Goal: Task Accomplishment & Management: Manage account settings

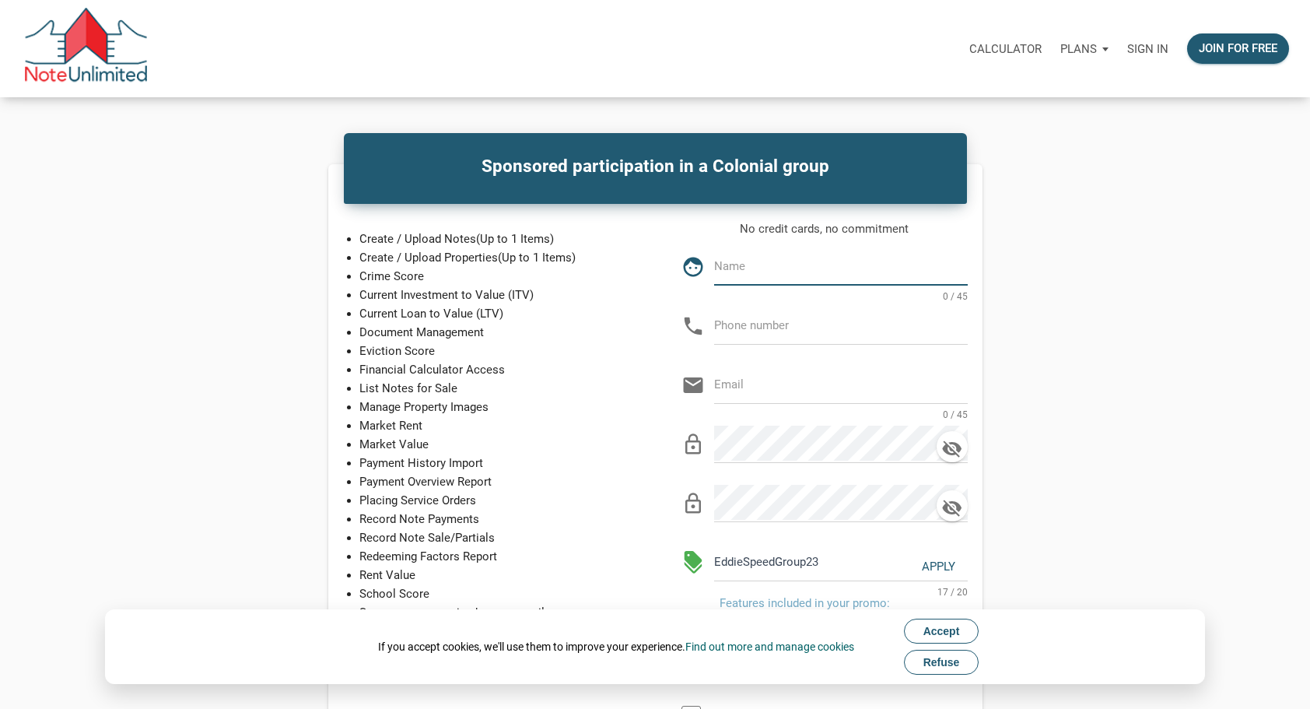
click at [764, 266] on input "text" at bounding box center [841, 265] width 254 height 35
click at [732, 269] on input "text" at bounding box center [841, 265] width 254 height 35
type input "[PERSON_NAME]"
type input "[PHONE_NUMBER]"
click at [762, 387] on input "email" at bounding box center [841, 383] width 254 height 35
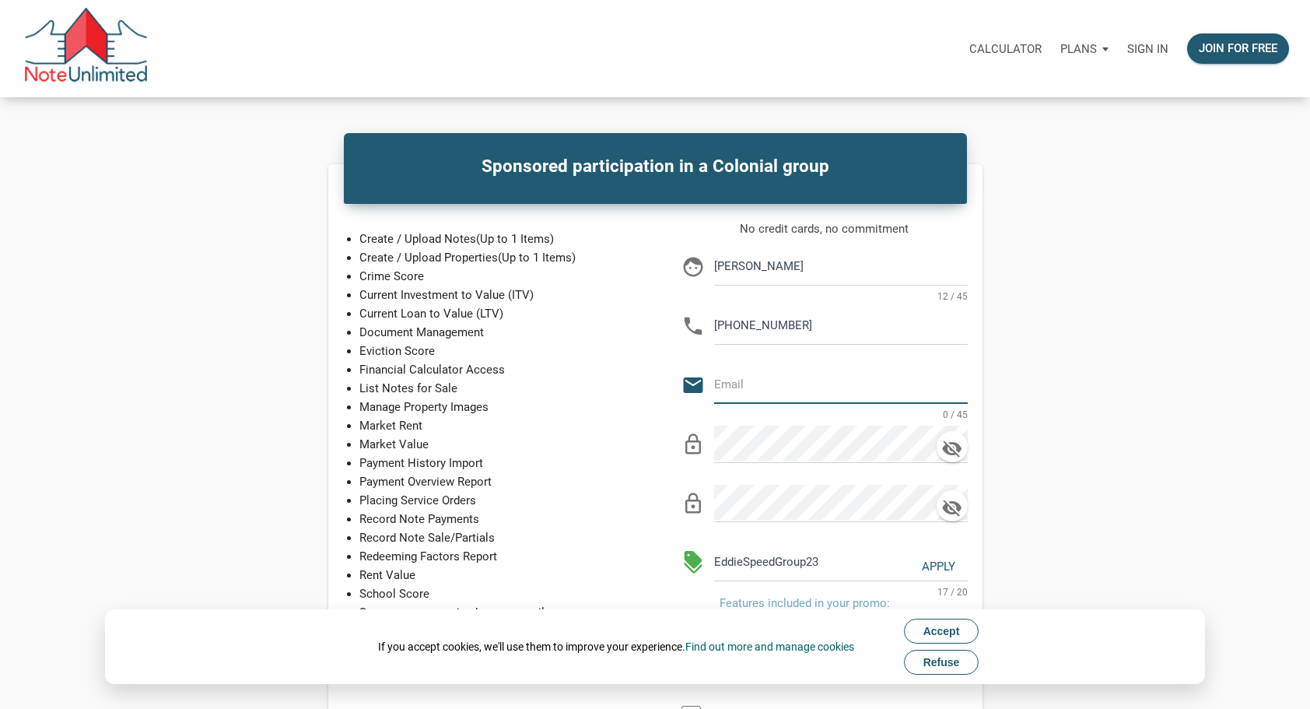
type input "[PERSON_NAME][EMAIL_ADDRESS][DOMAIN_NAME]"
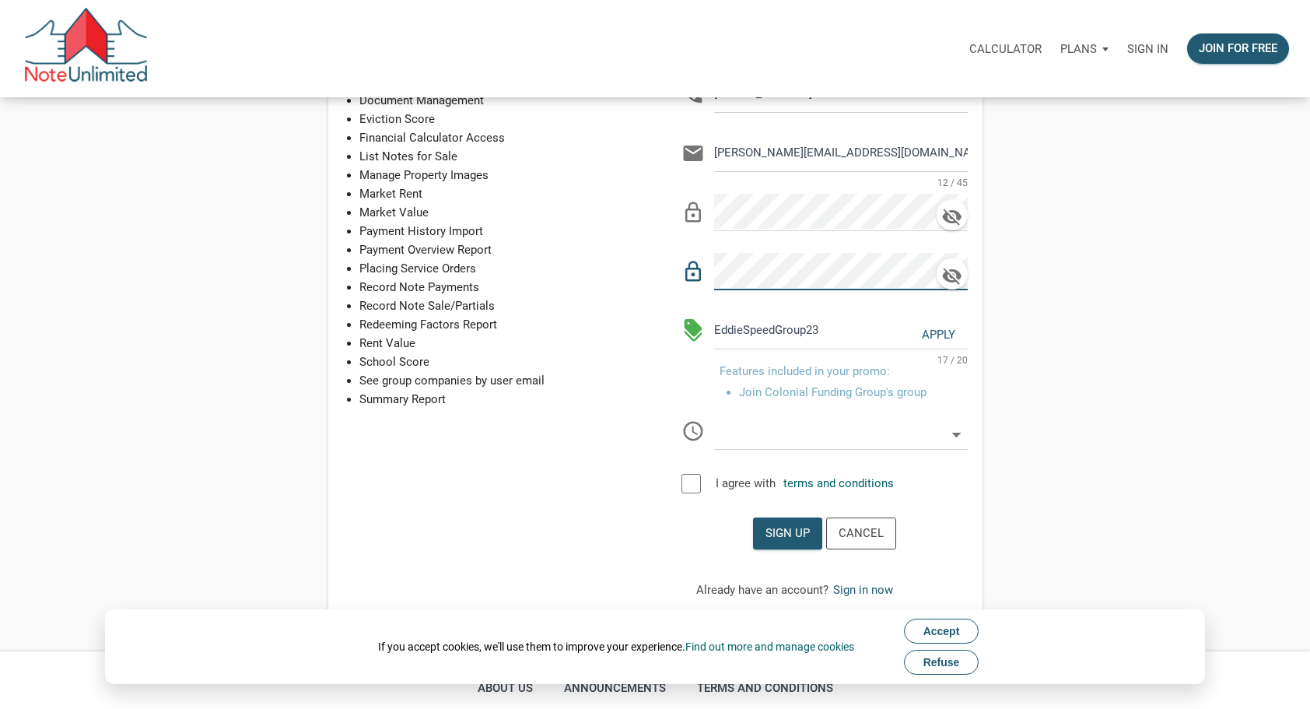
scroll to position [233, 0]
click at [685, 479] on div at bounding box center [690, 481] width 19 height 19
click at [773, 526] on div "Sign up" at bounding box center [787, 532] width 44 height 18
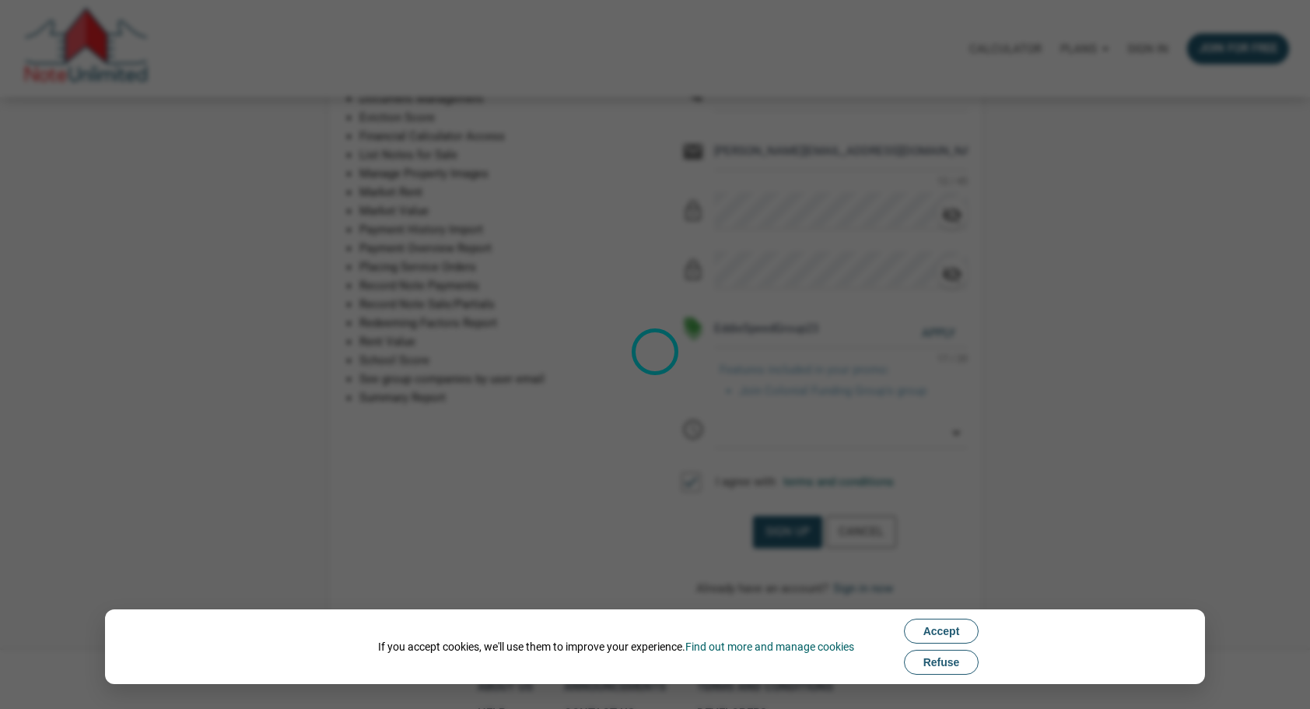
click at [943, 633] on span "Accept" at bounding box center [941, 631] width 37 height 12
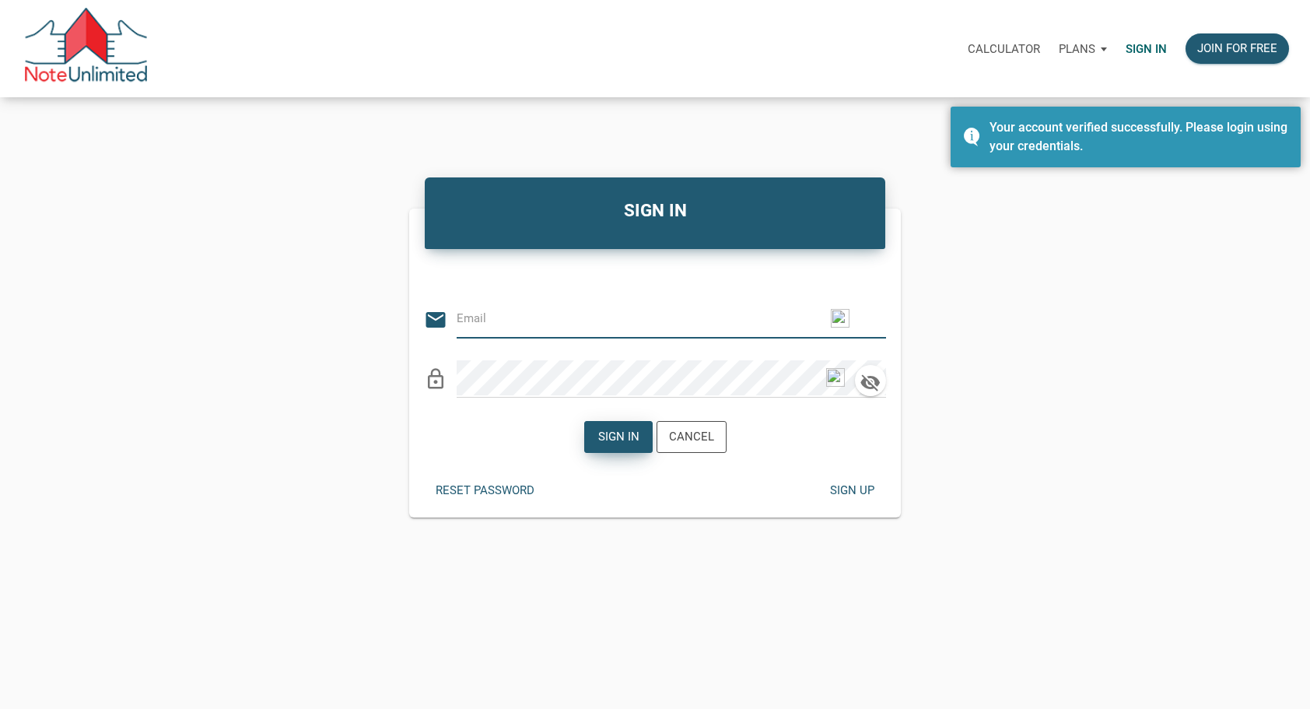
type input "[PERSON_NAME][EMAIL_ADDRESS][DOMAIN_NAME]"
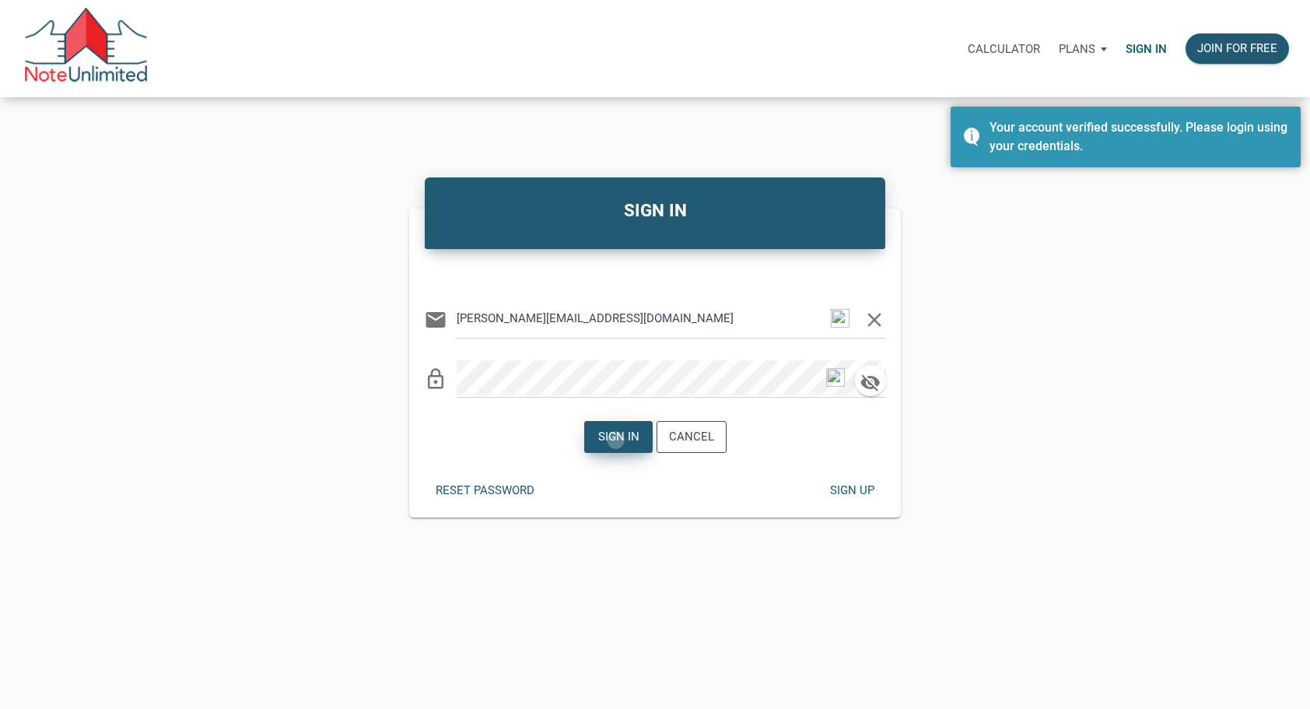
click at [616, 440] on div "Sign in" at bounding box center [617, 437] width 41 height 18
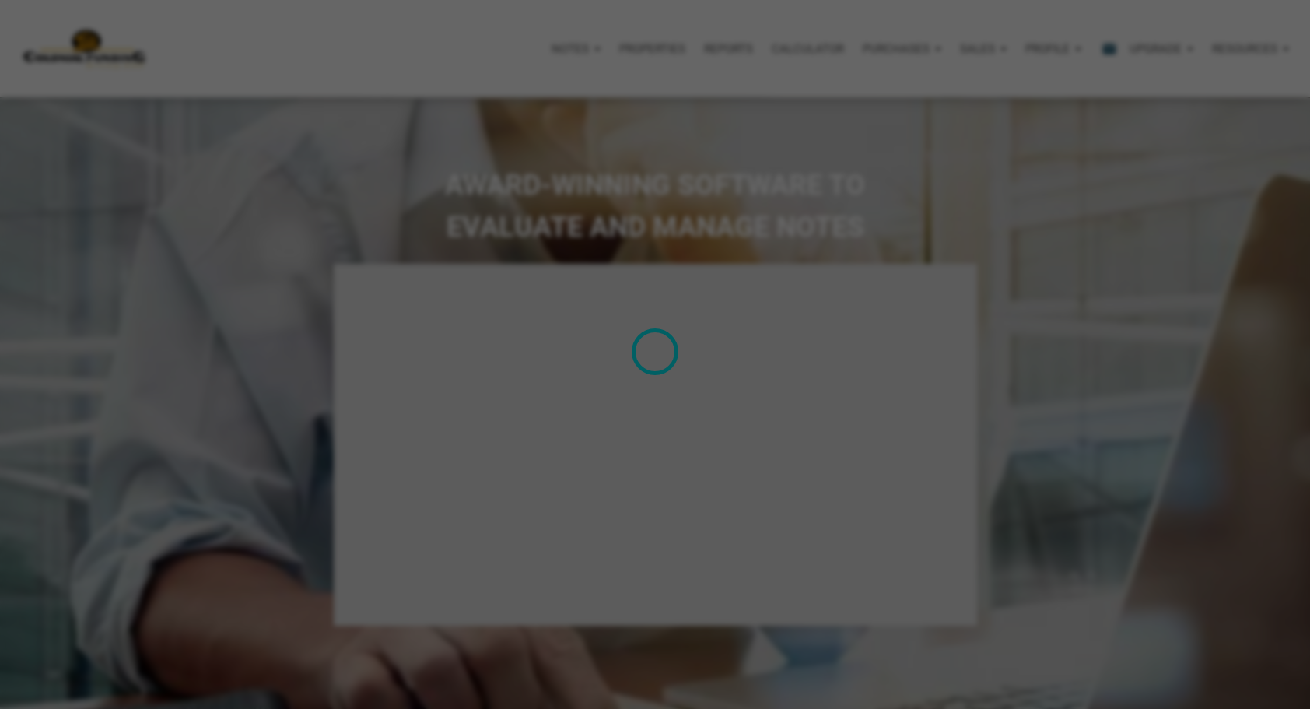
select select
type input "Introduction to new features"
select select
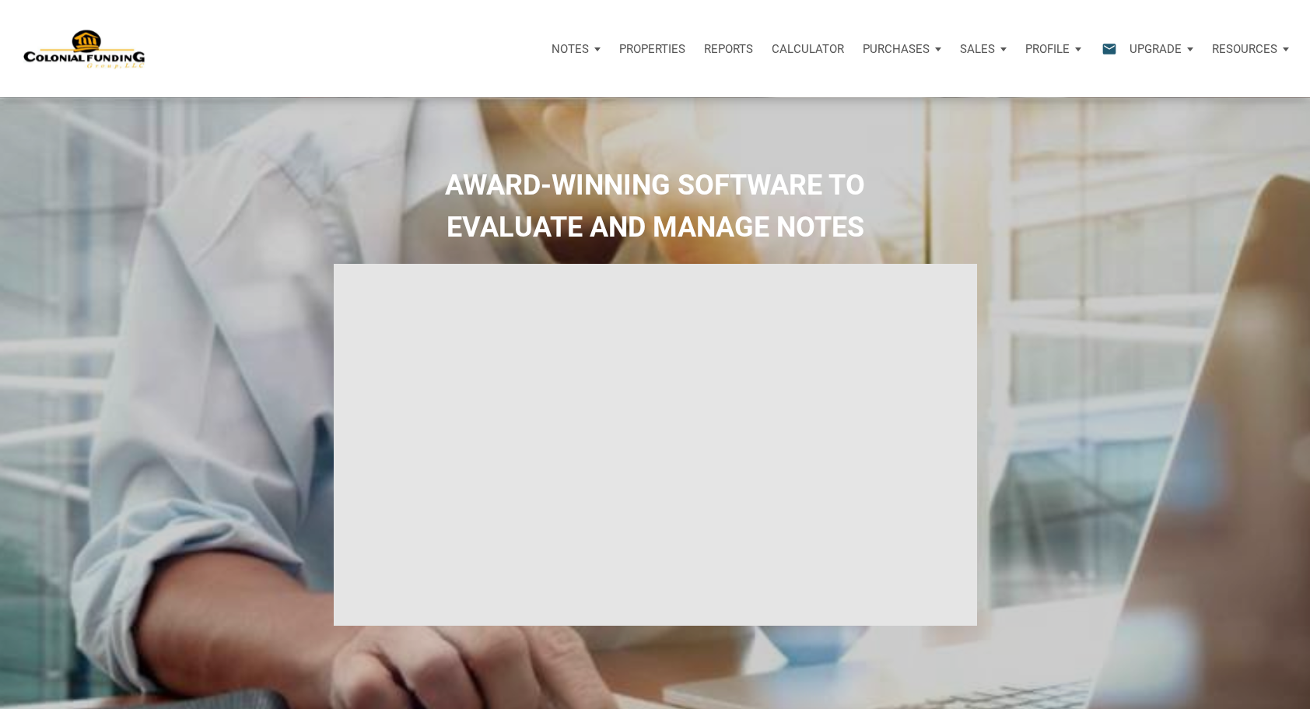
click at [1058, 53] on p "Profile" at bounding box center [1047, 49] width 44 height 14
click at [978, 82] on link "Settings" at bounding box center [1012, 91] width 148 height 32
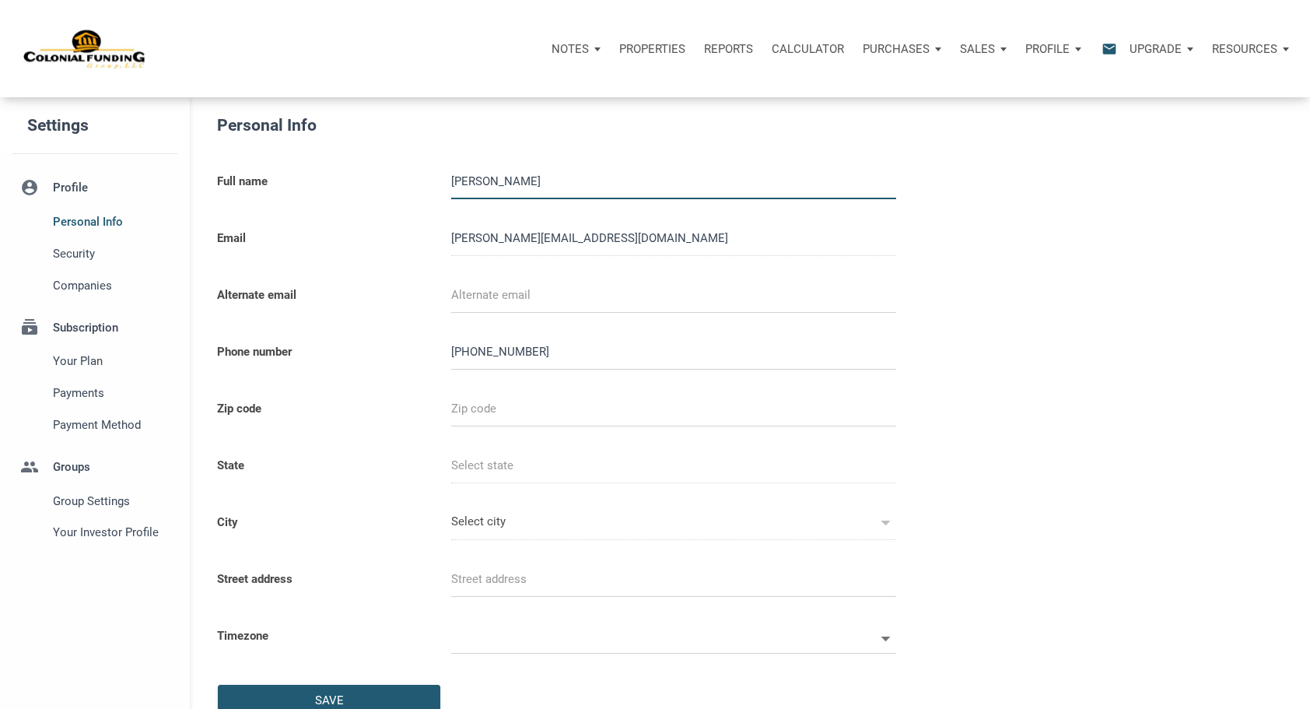
select select
click at [82, 530] on span "Your Investor Profile" at bounding box center [112, 532] width 118 height 19
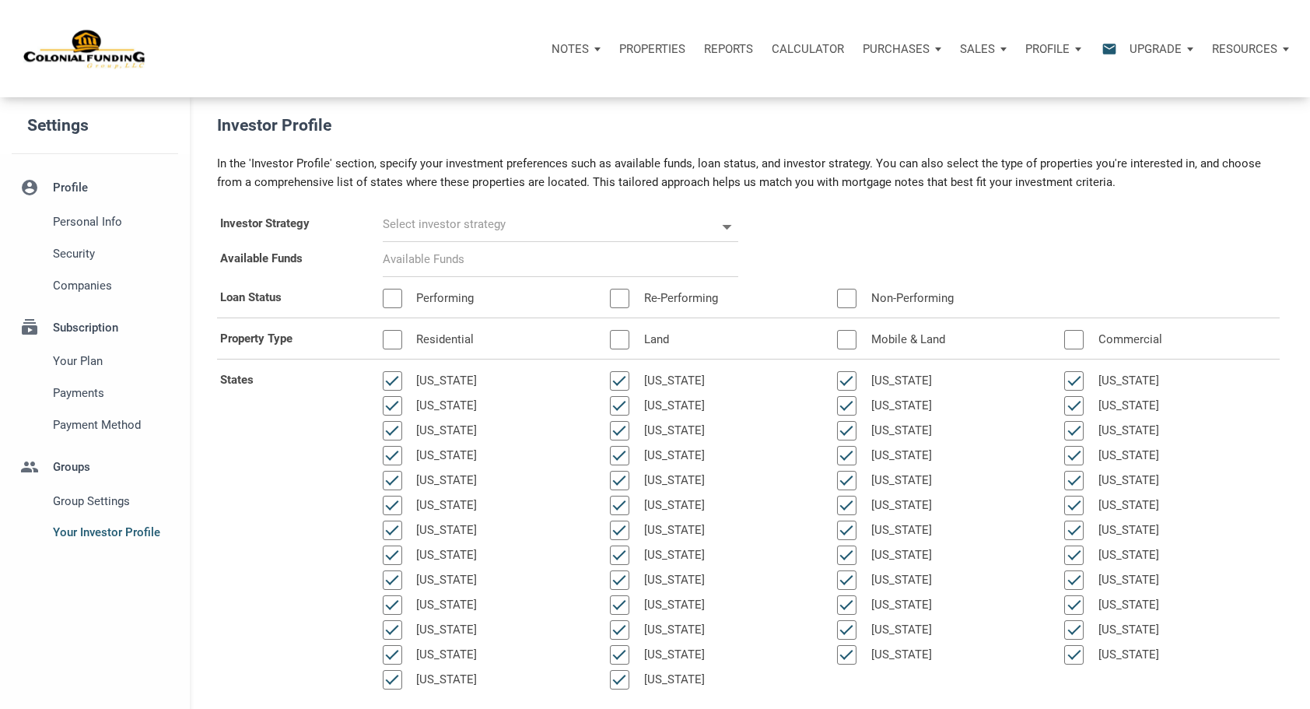
click at [566, 222] on input "text" at bounding box center [550, 224] width 334 height 35
select select
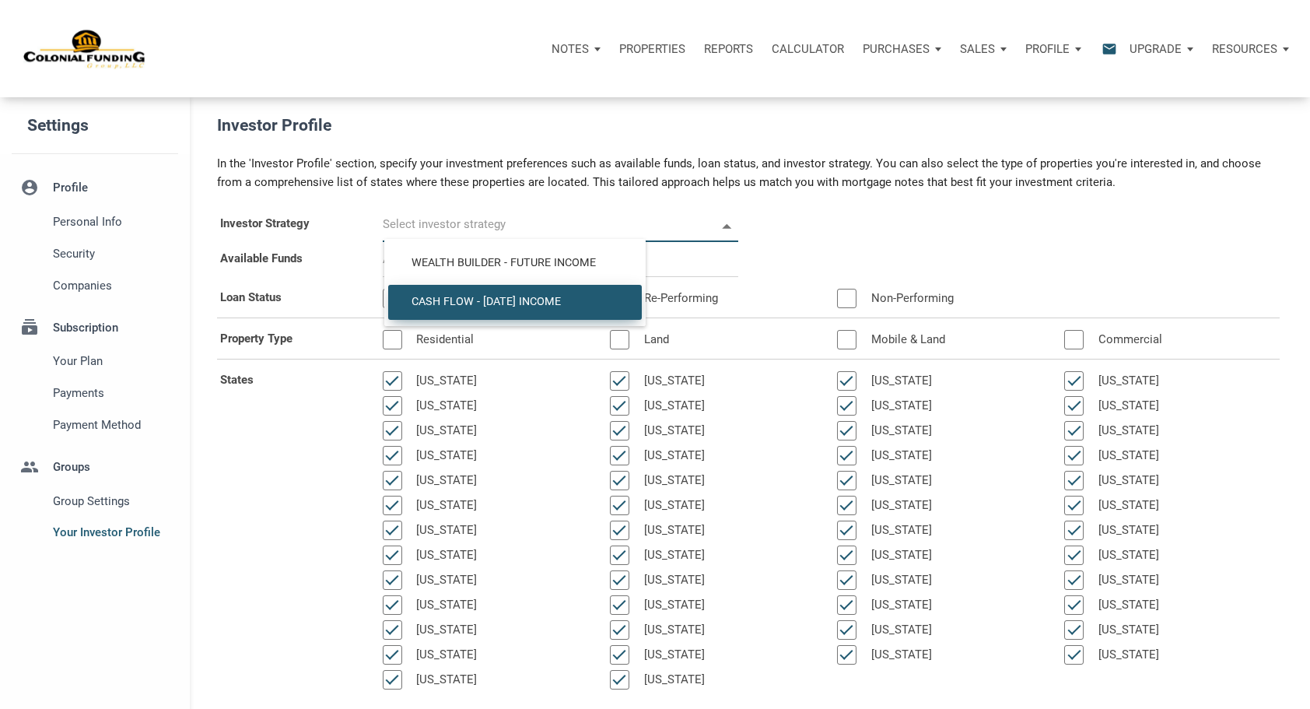
click at [489, 306] on span "Cash Flow - [DATE] Income" at bounding box center [515, 302] width 230 height 14
type input "Cash Flow - [DATE] Income"
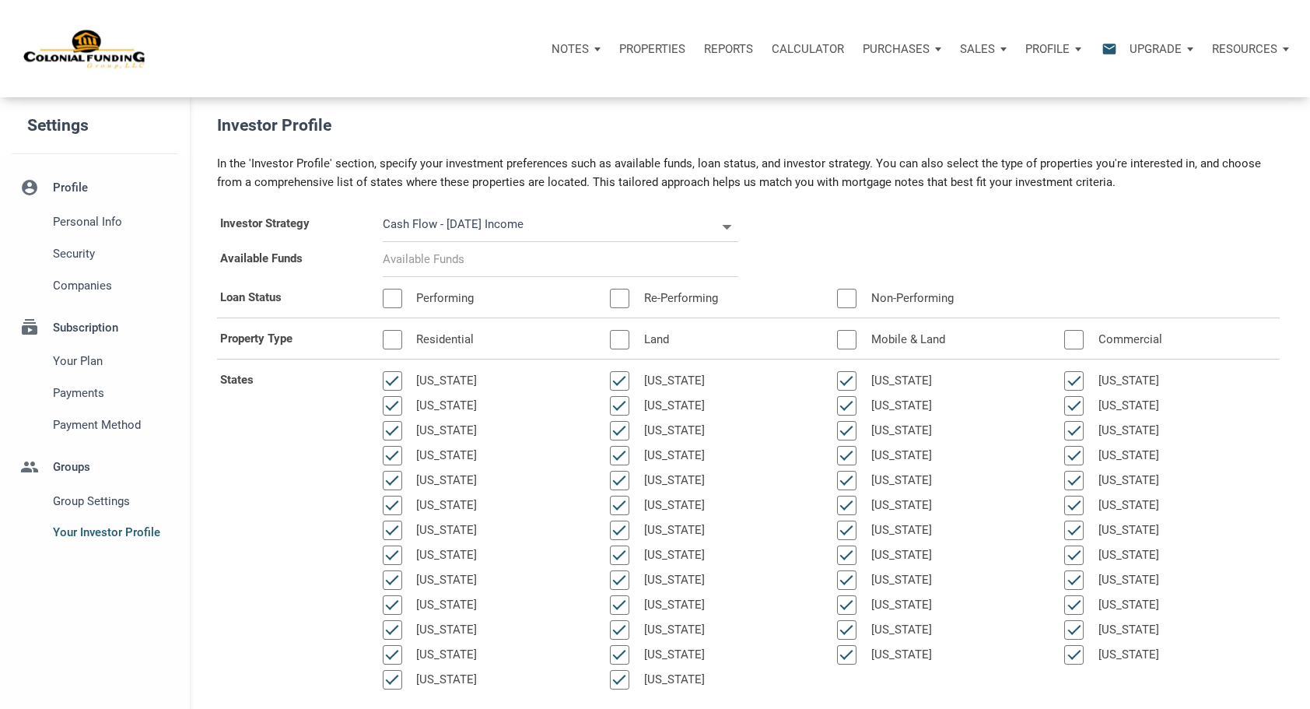
click at [502, 267] on input at bounding box center [561, 259] width 356 height 35
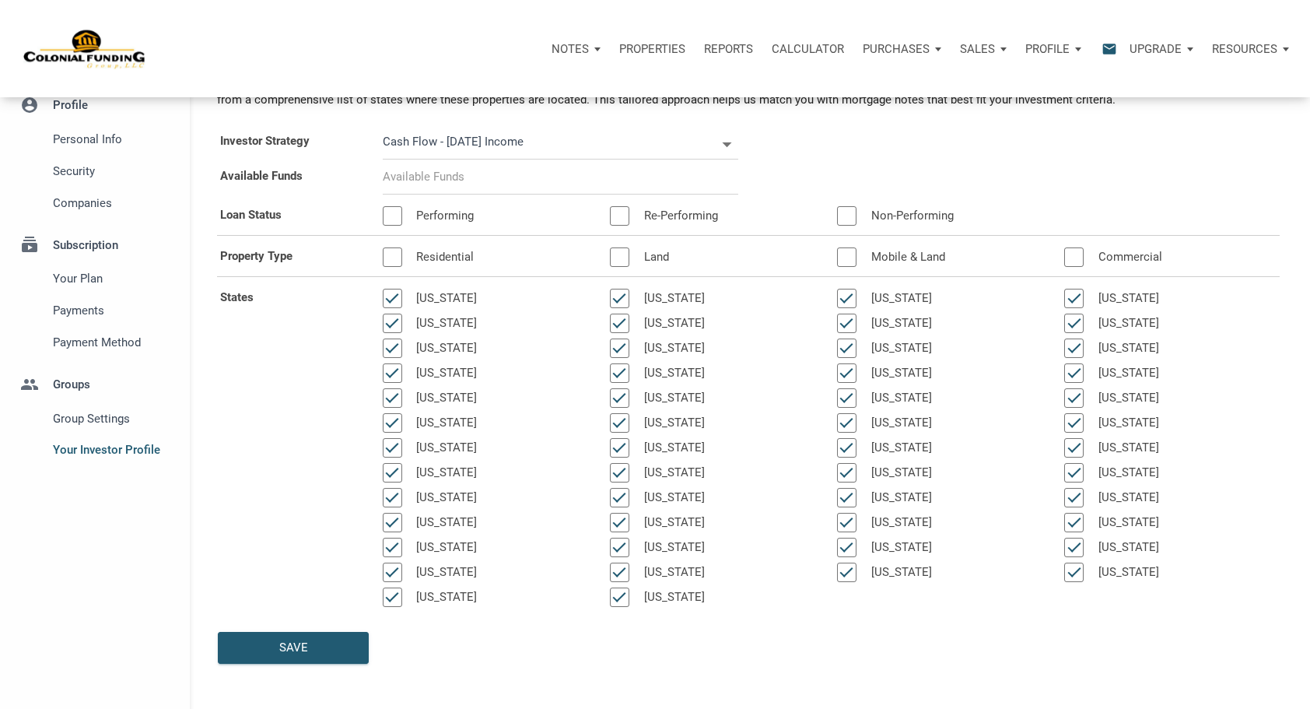
scroll to position [156, 0]
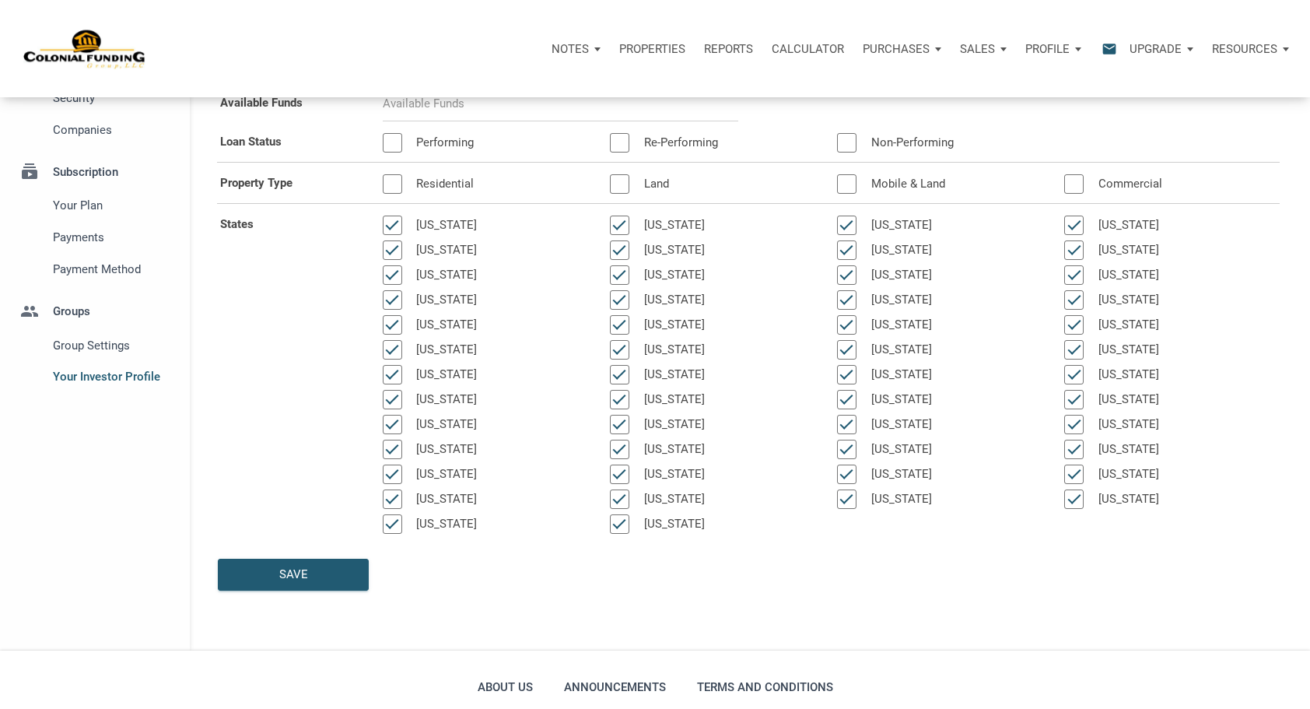
click at [392, 250] on div at bounding box center [392, 249] width 19 height 19
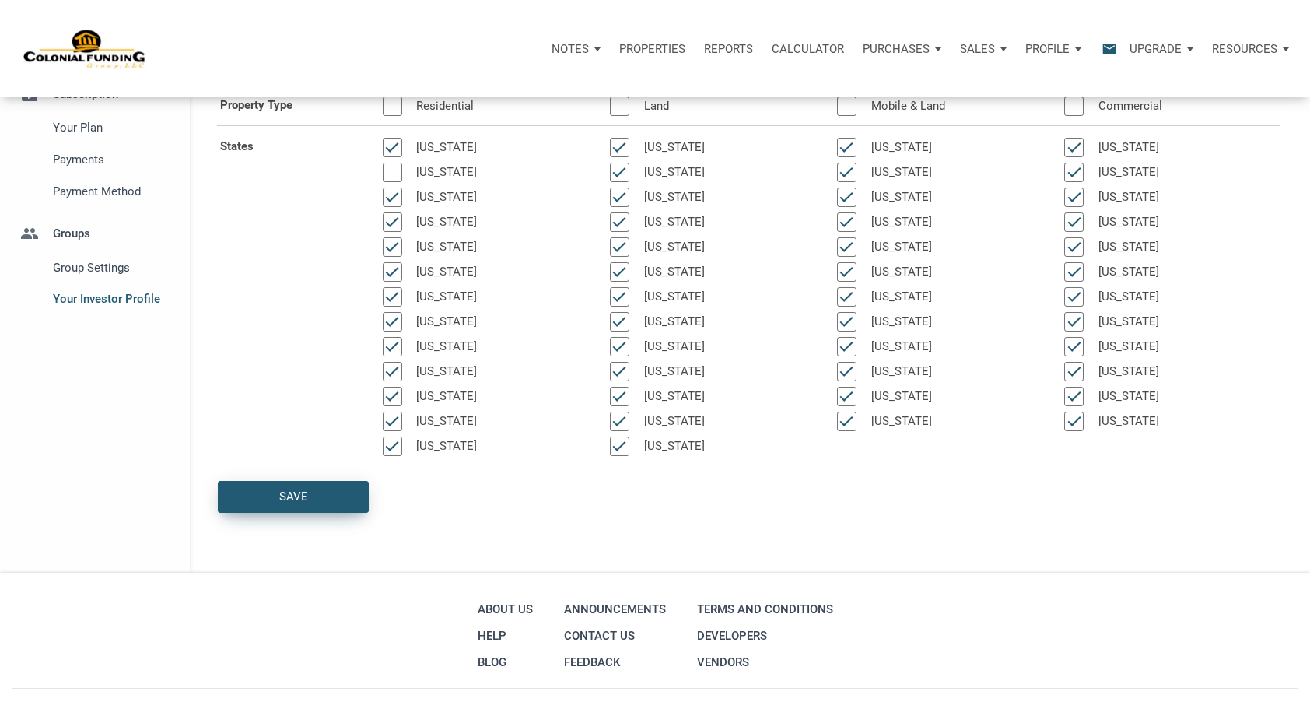
click at [282, 504] on div "Save" at bounding box center [293, 497] width 29 height 18
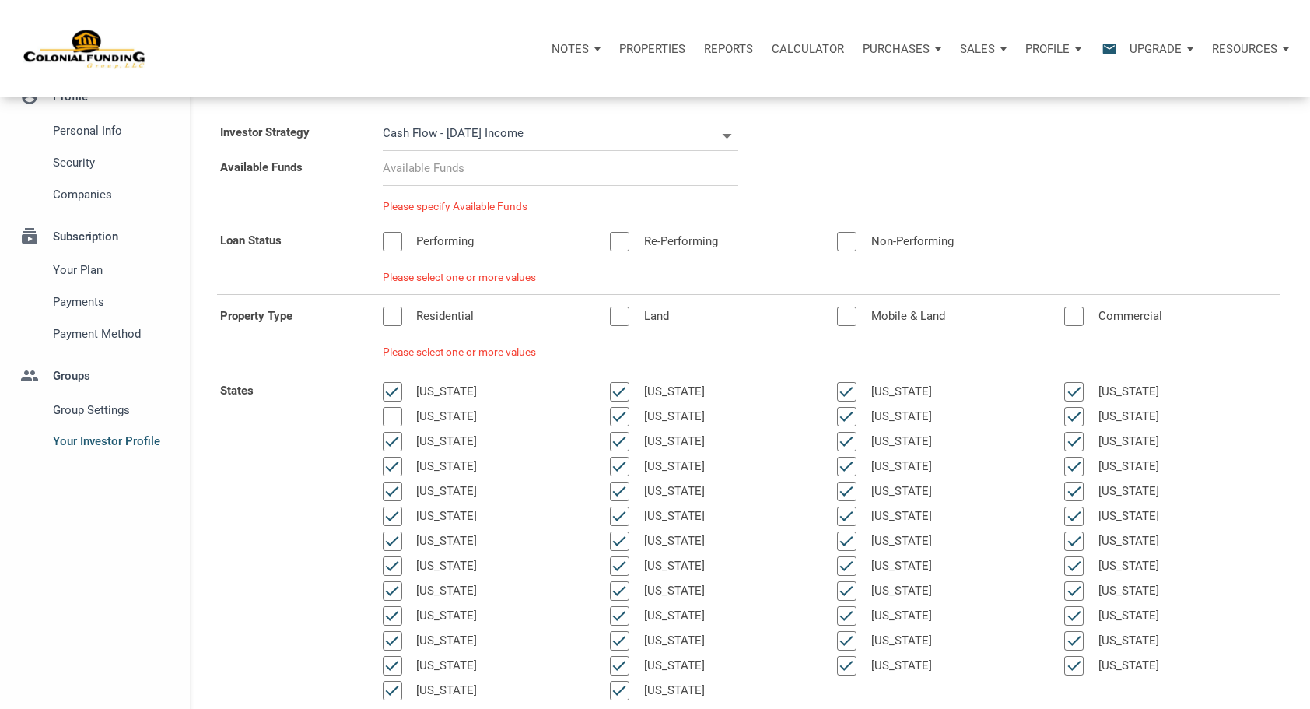
scroll to position [90, 0]
click at [389, 253] on div "Performing" at bounding box center [484, 245] width 227 height 25
click at [393, 247] on div at bounding box center [392, 242] width 19 height 19
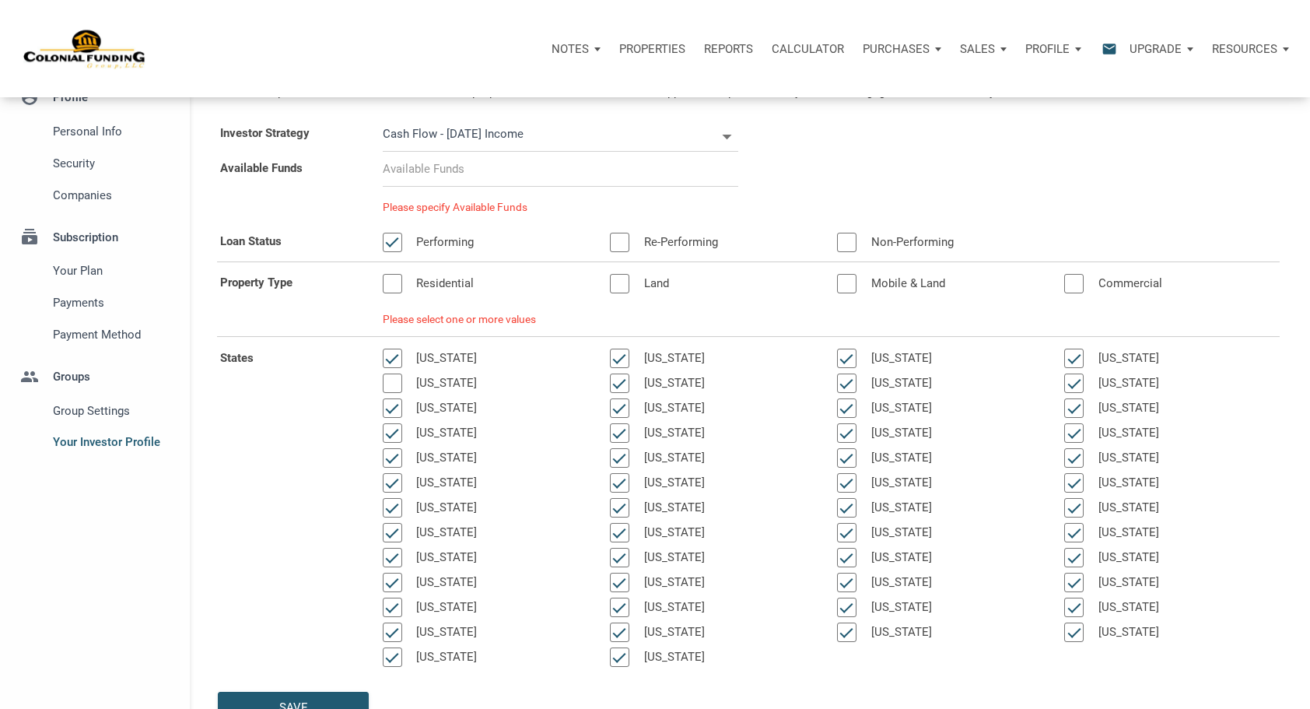
click at [621, 247] on div at bounding box center [619, 242] width 19 height 19
click at [855, 241] on div at bounding box center [846, 242] width 19 height 19
click at [404, 288] on label "Residential" at bounding box center [442, 283] width 80 height 19
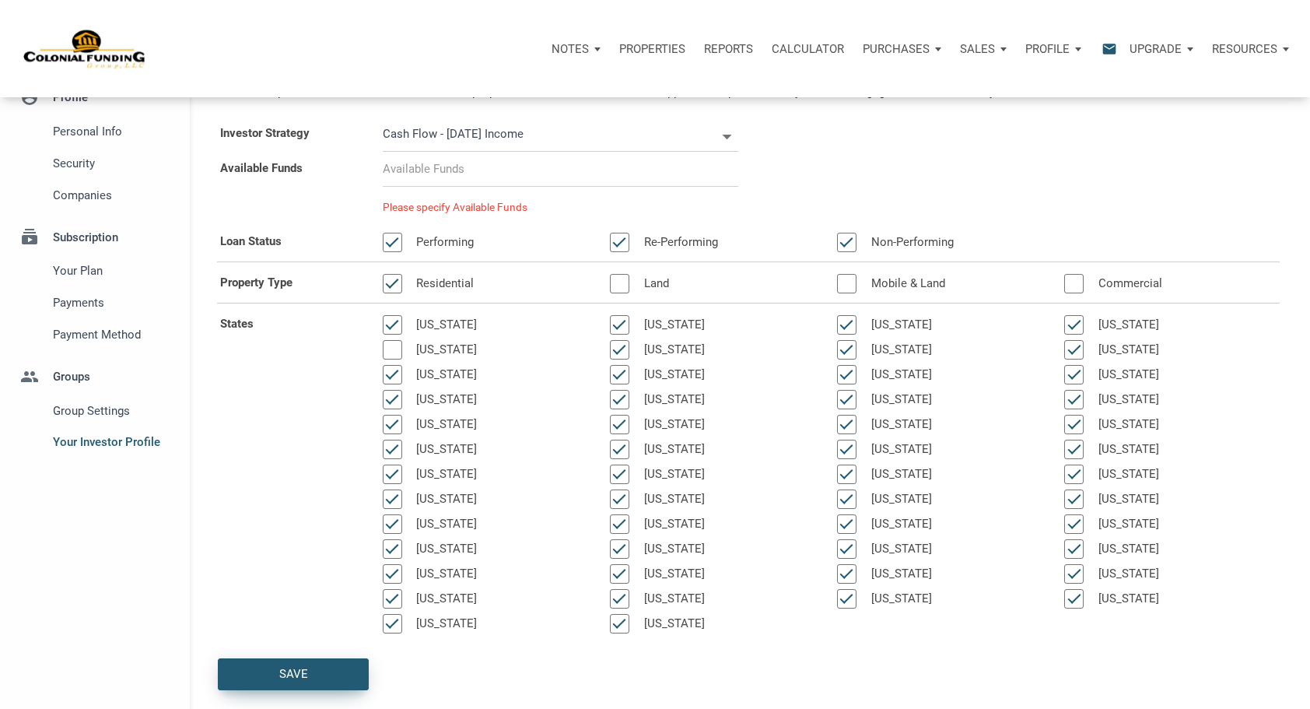
click at [303, 671] on div "Save" at bounding box center [293, 674] width 29 height 18
click at [498, 177] on input at bounding box center [561, 169] width 356 height 35
select select
type input "$ 5"
select select
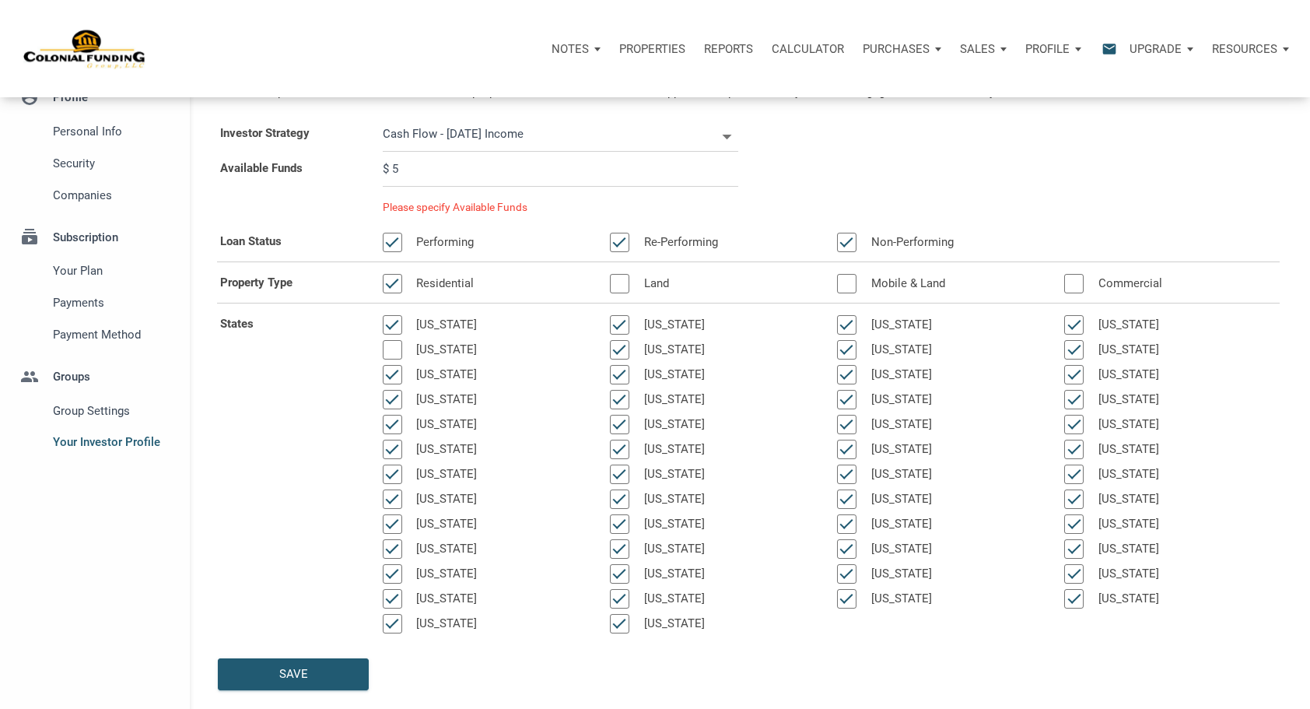
type input "$ 5"
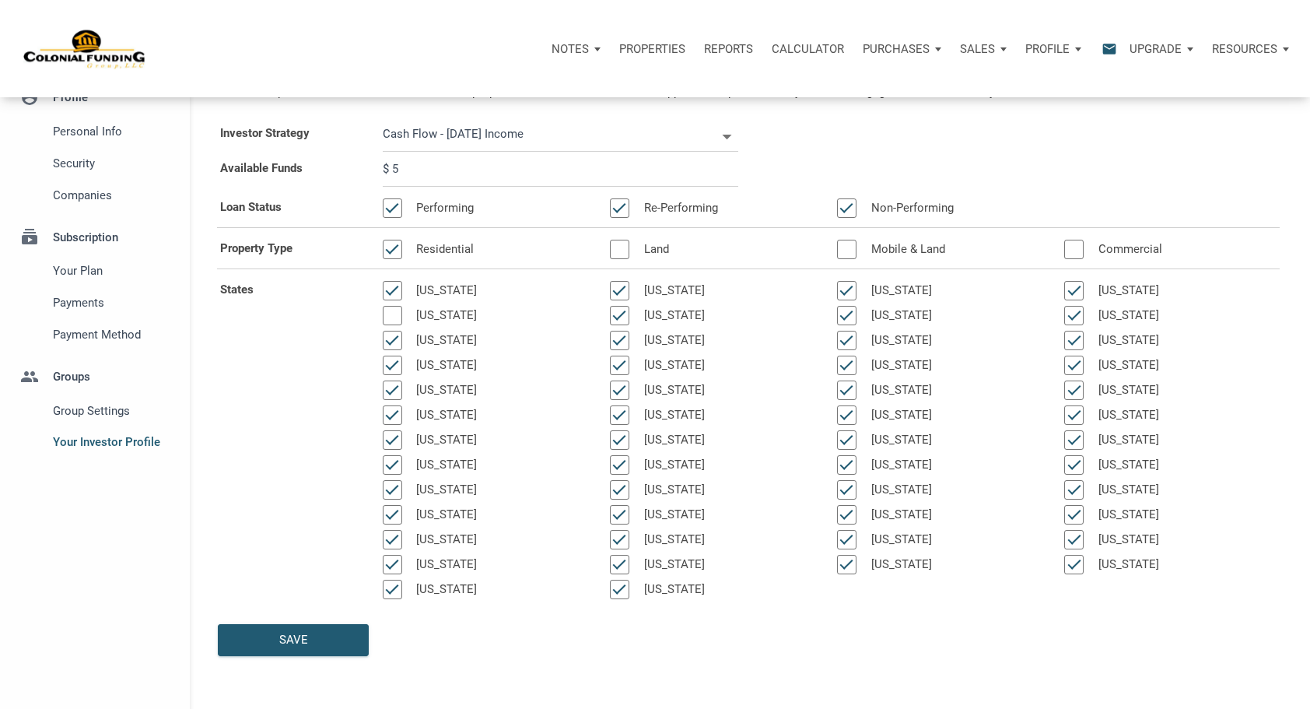
select select
type input "$ 50"
select select
type input "$ 500"
select select
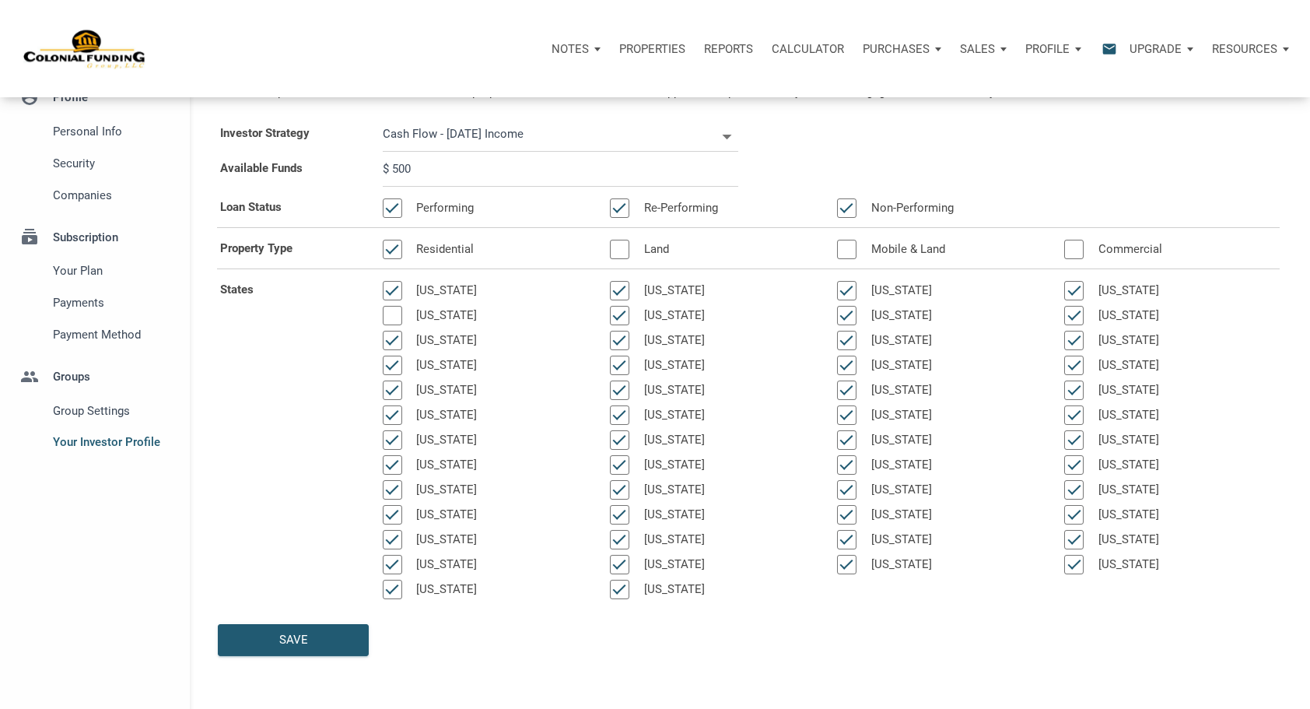
type input "$ 5,000"
select select
type input "$ 50,000"
click at [303, 641] on div "Save" at bounding box center [293, 640] width 29 height 18
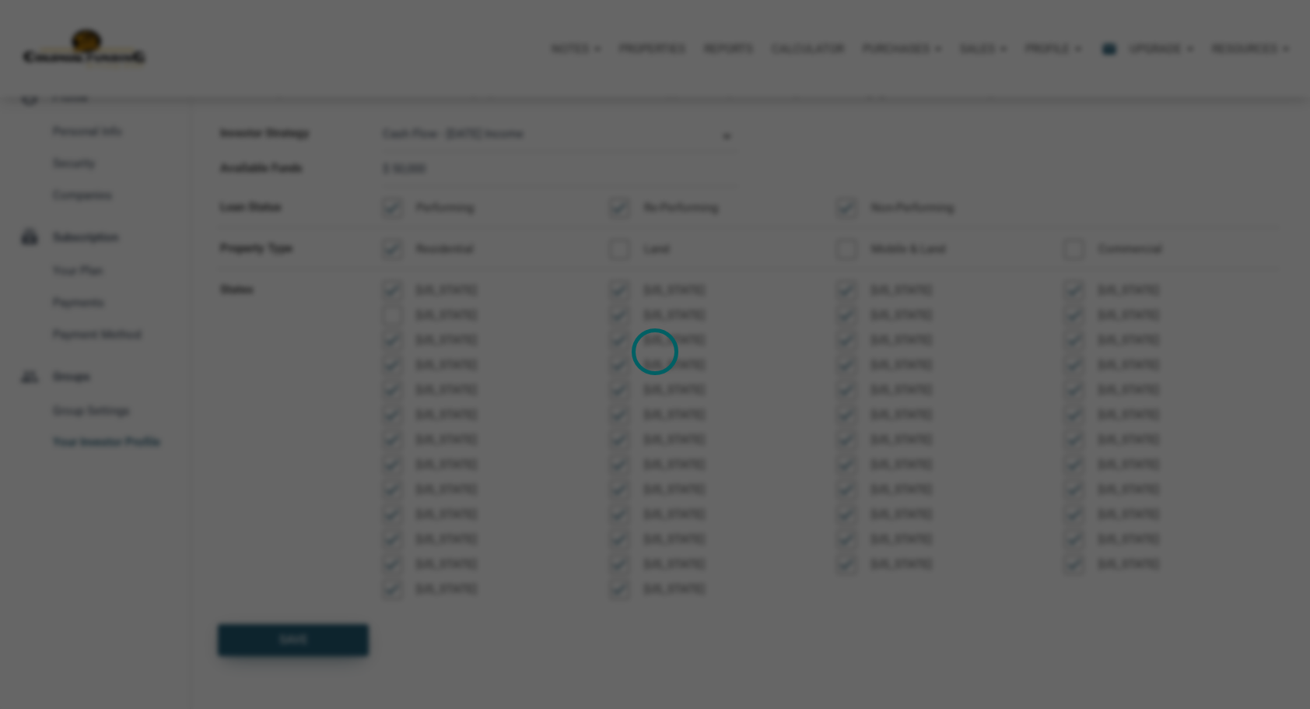
select select
type input "$ 50,000"
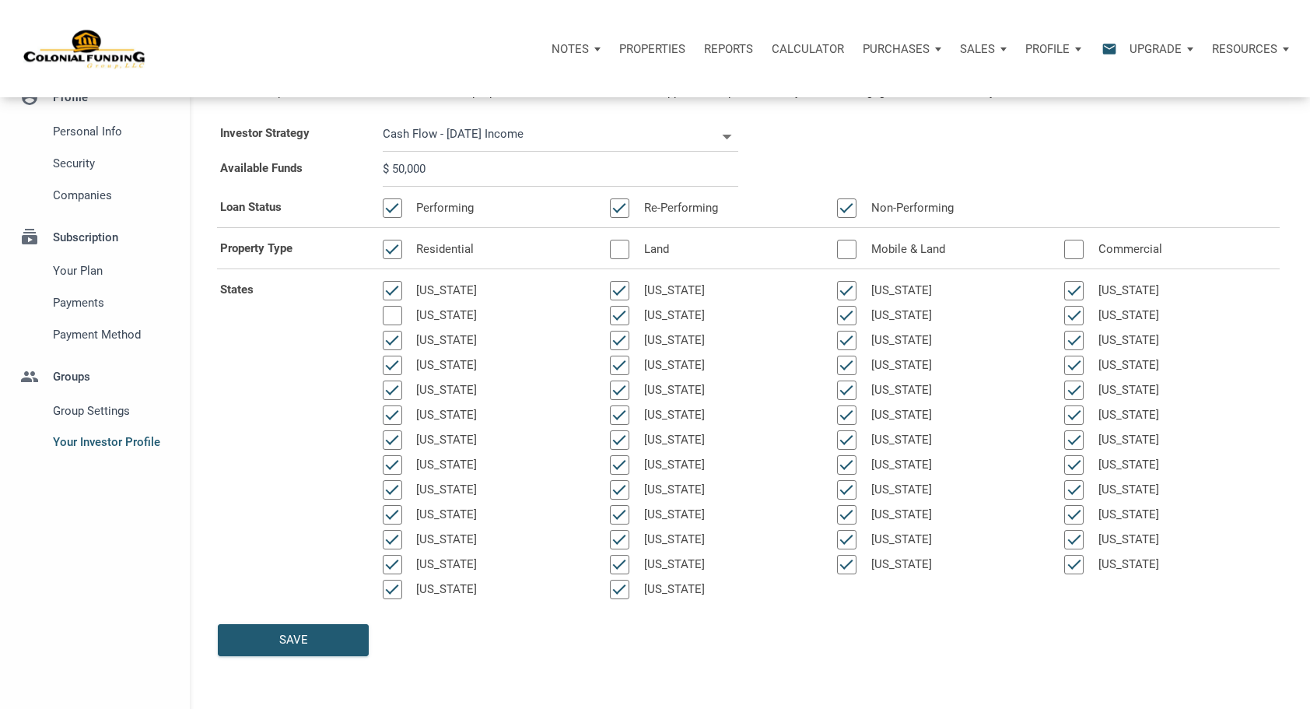
click at [399, 319] on div at bounding box center [392, 315] width 19 height 19
select select
type input "$ 50,000"
click at [296, 632] on div "Save" at bounding box center [293, 640] width 149 height 30
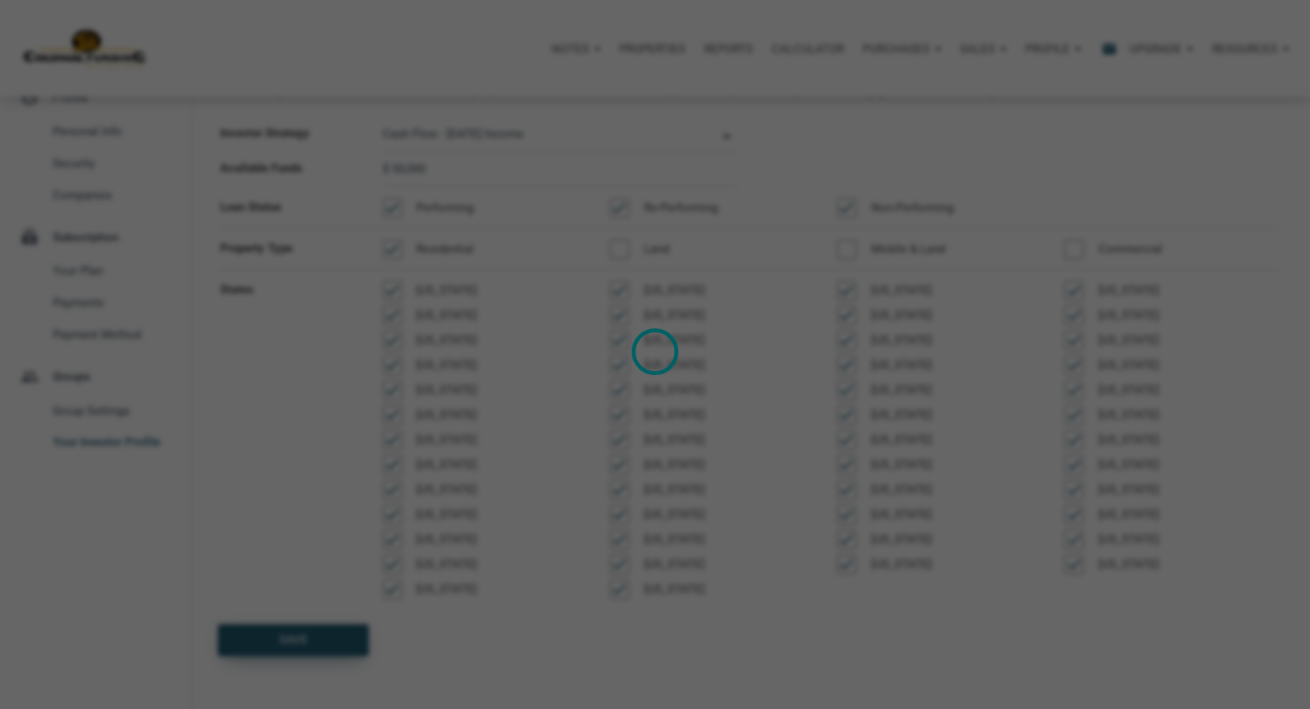
select select
type input "$ 50,000"
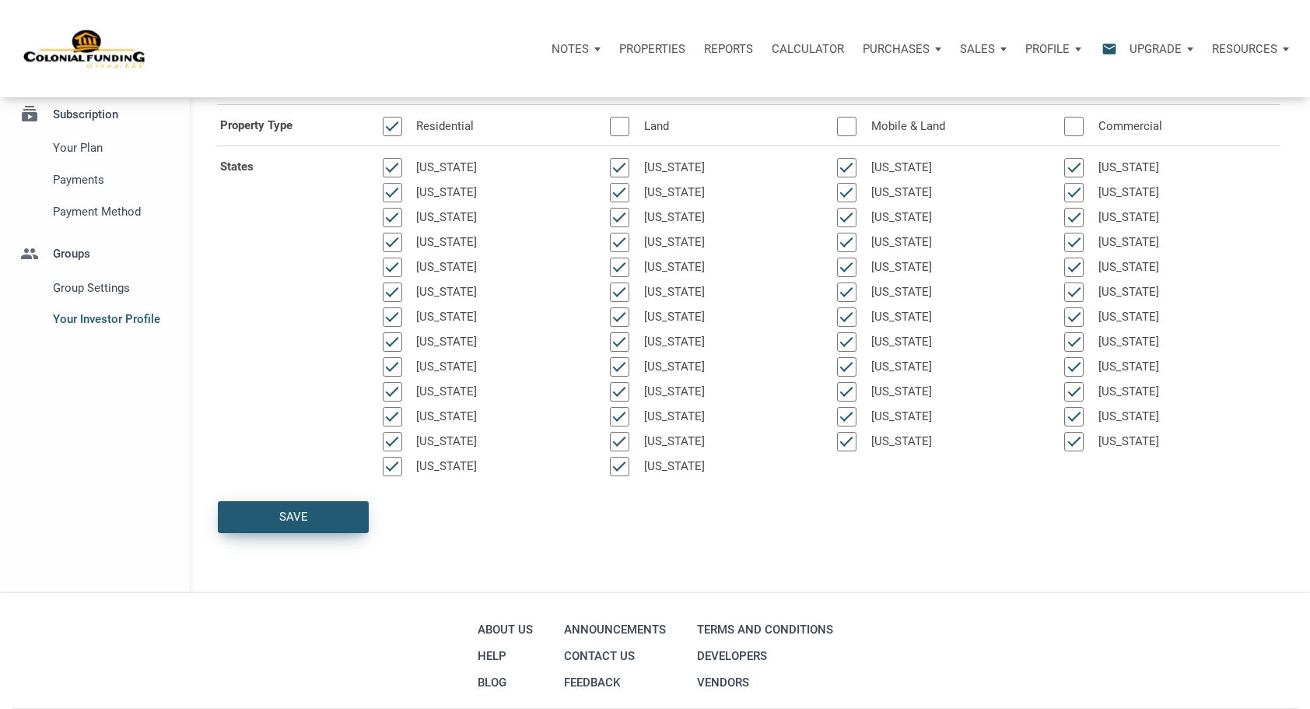
scroll to position [0, 0]
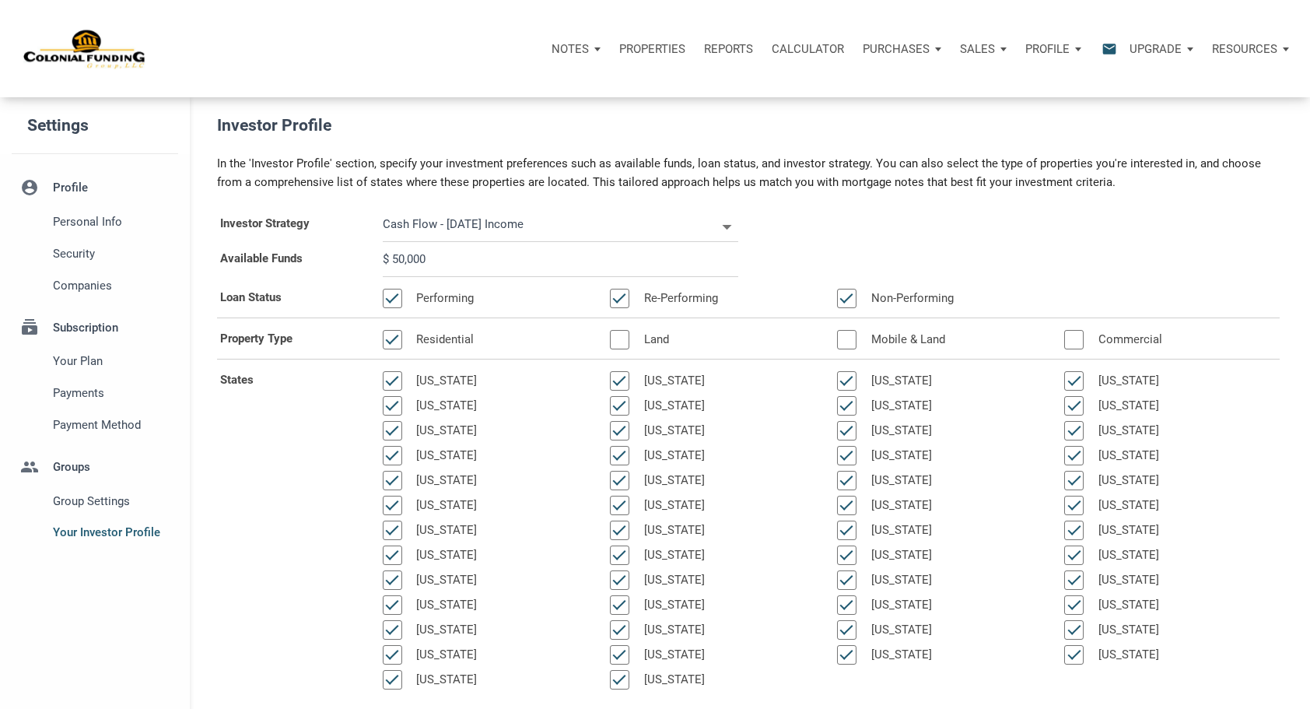
drag, startPoint x: 405, startPoint y: 259, endPoint x: 394, endPoint y: 261, distance: 10.4
click at [394, 261] on input "$ 50,000" at bounding box center [561, 259] width 356 height 35
click at [521, 268] on input "$ 50,000" at bounding box center [561, 259] width 356 height 35
click at [79, 226] on span "Personal Info" at bounding box center [112, 221] width 118 height 19
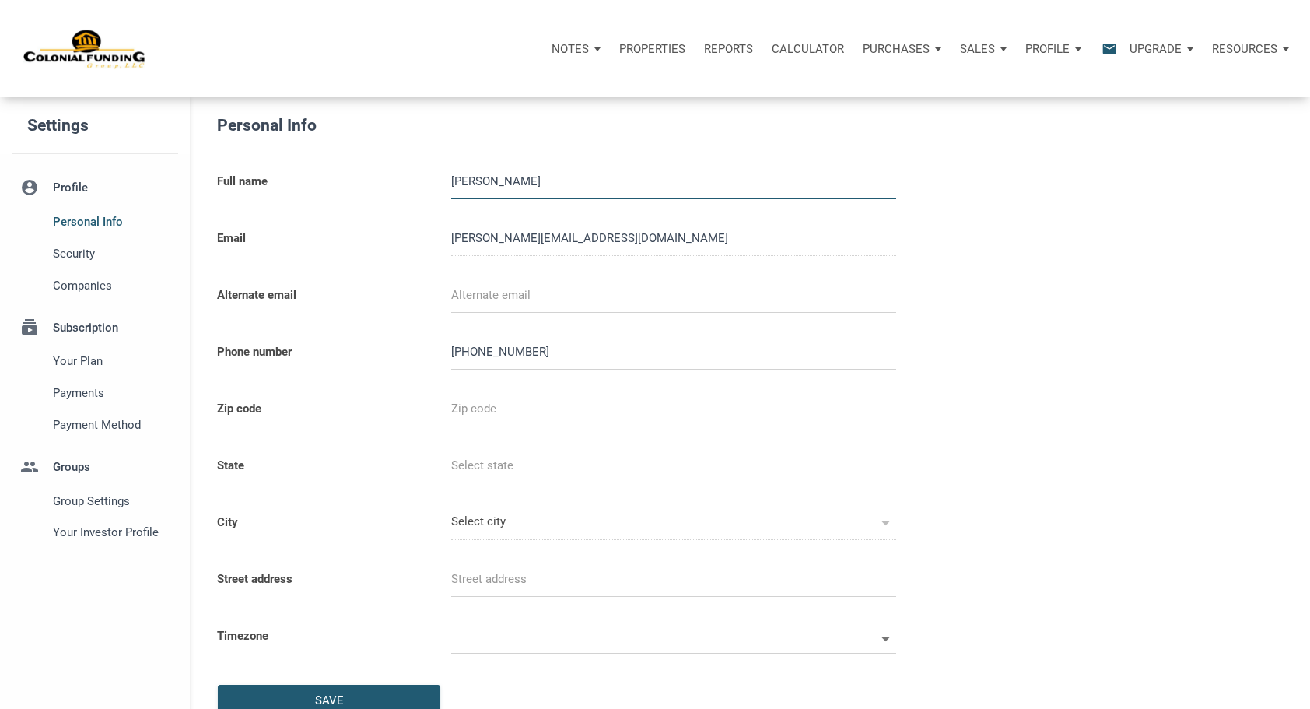
click at [510, 294] on input "email" at bounding box center [673, 295] width 445 height 35
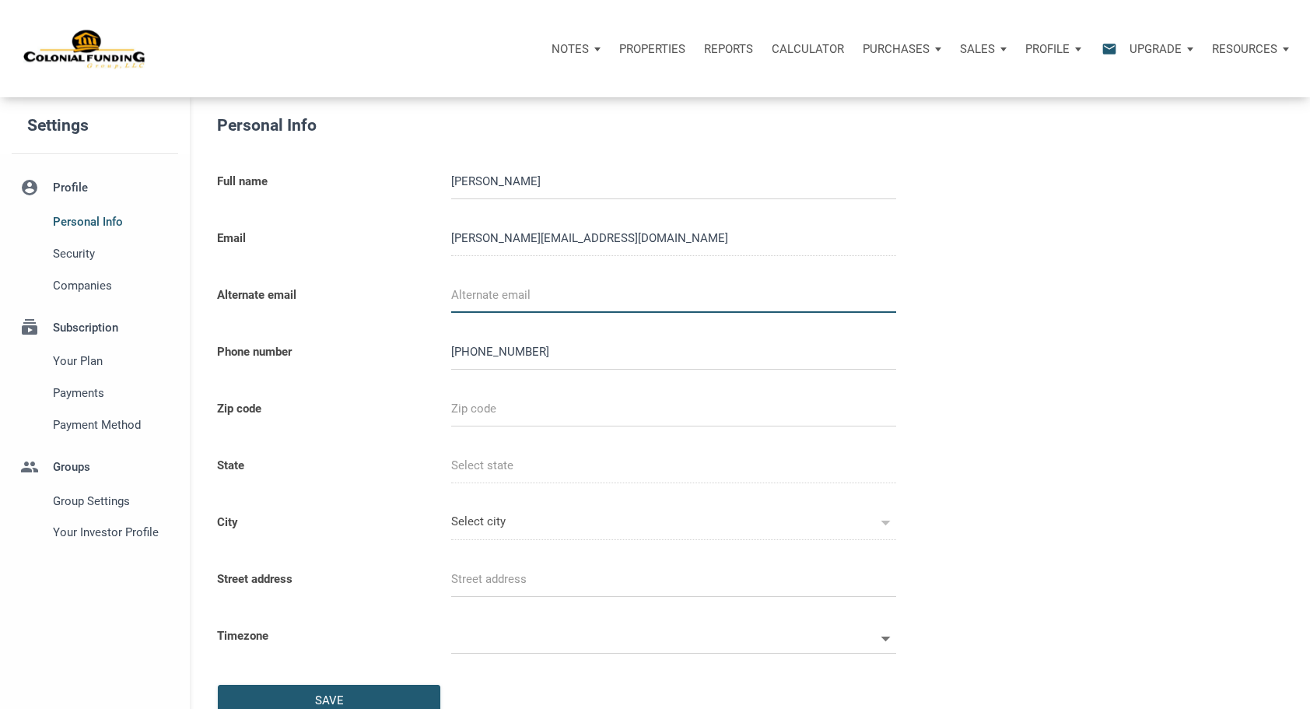
select select
type input "d"
select select
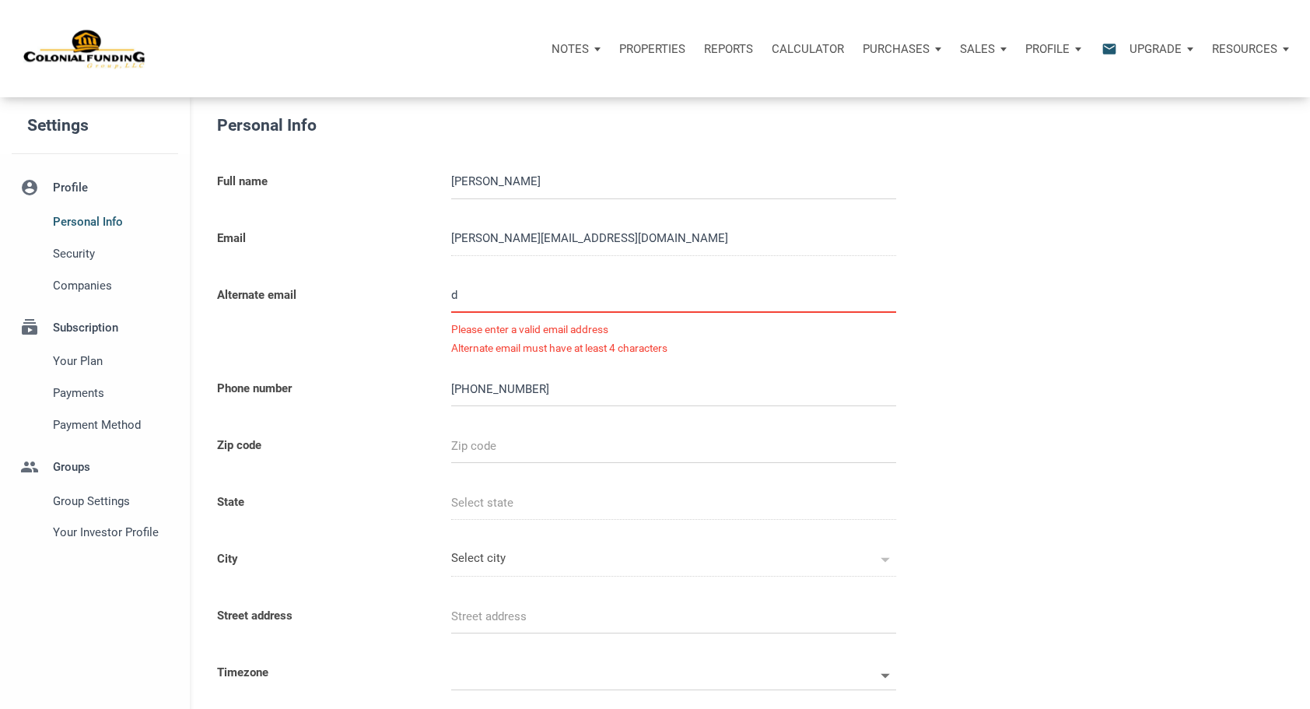
type input "da"
select select
type input "dav"
select select
type input "[PERSON_NAME]"
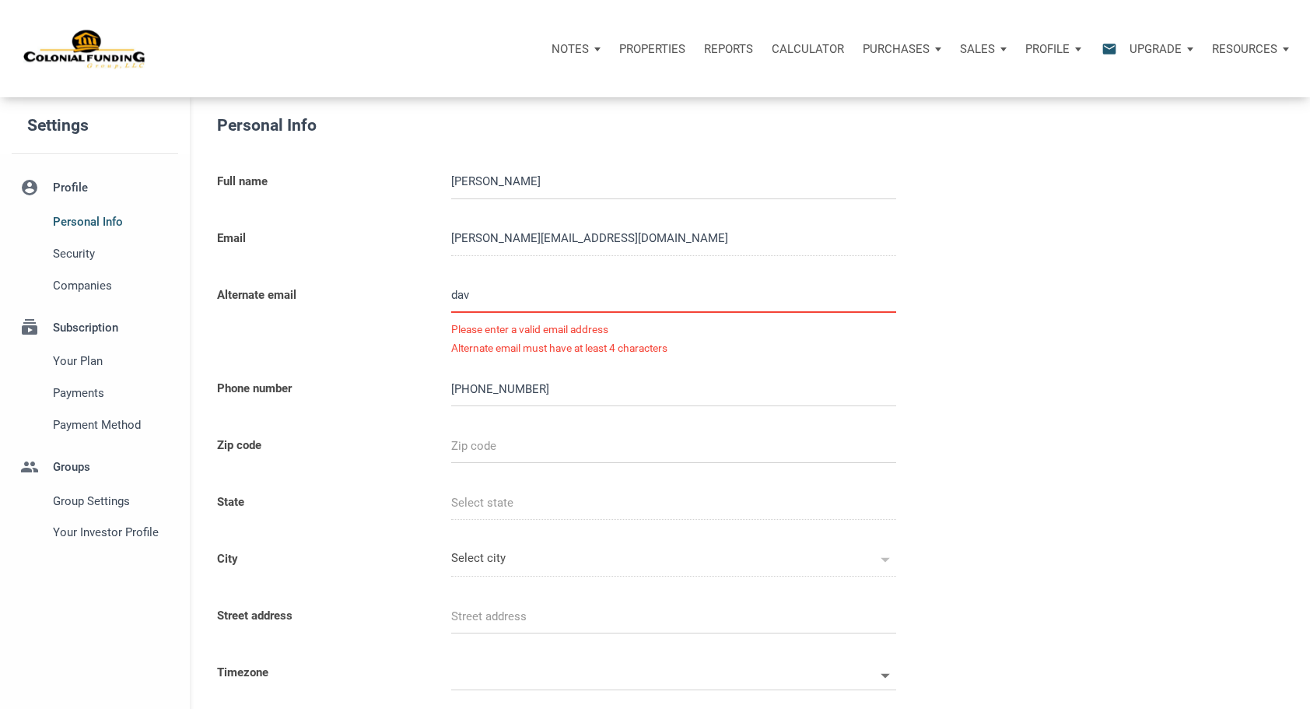
select select
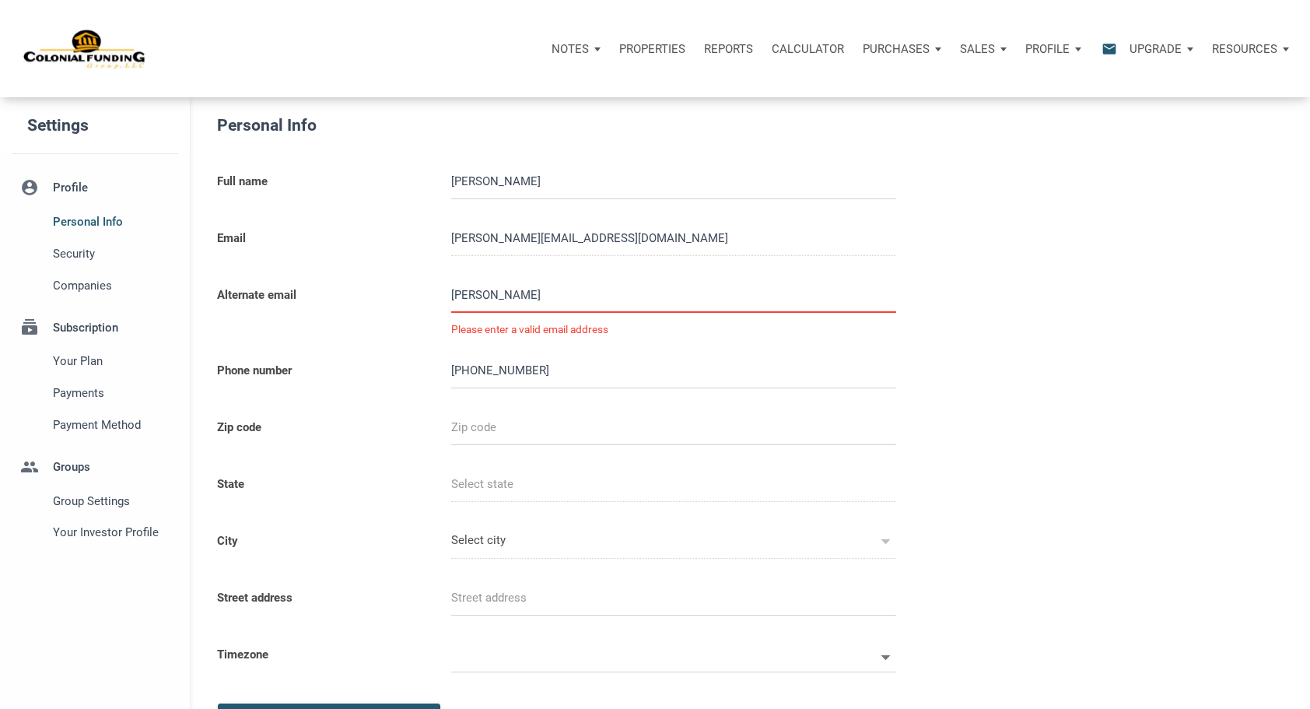
type input "[PERSON_NAME]"
select select
type input "davest"
select select
type input "davesto"
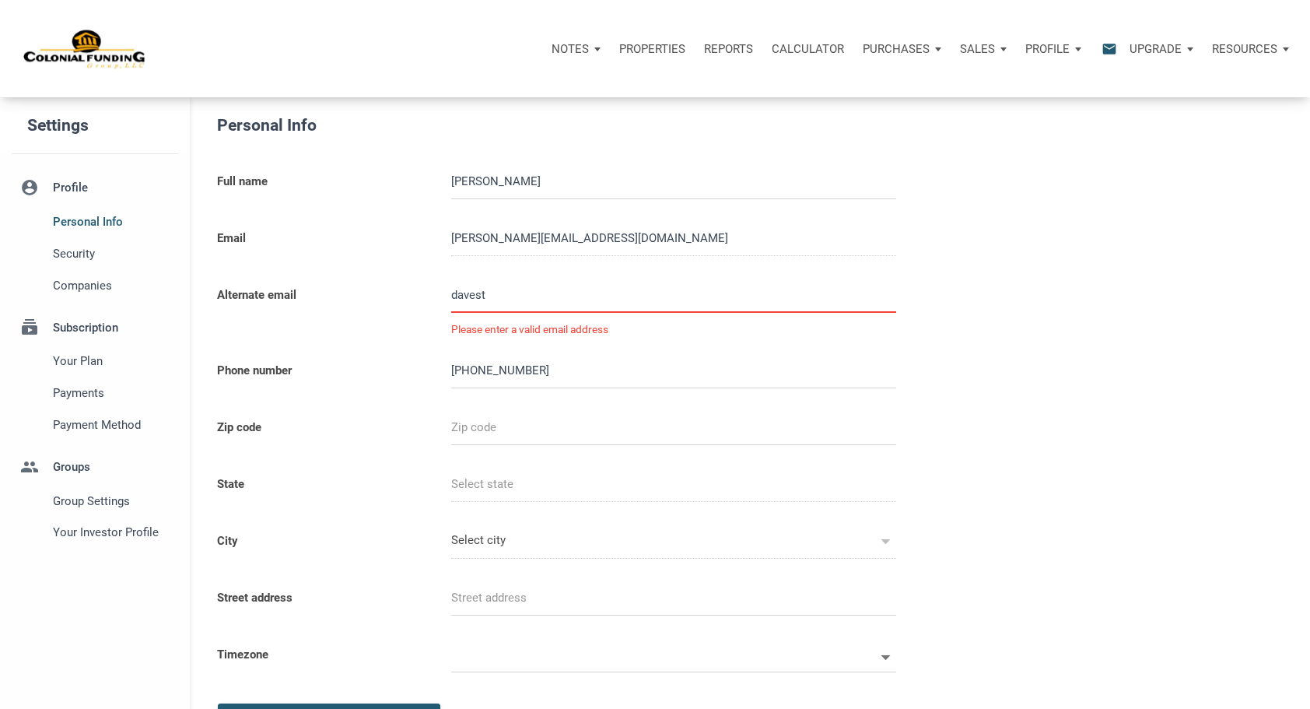
select select
type input "davestor"
select select
type input "davestort"
select select
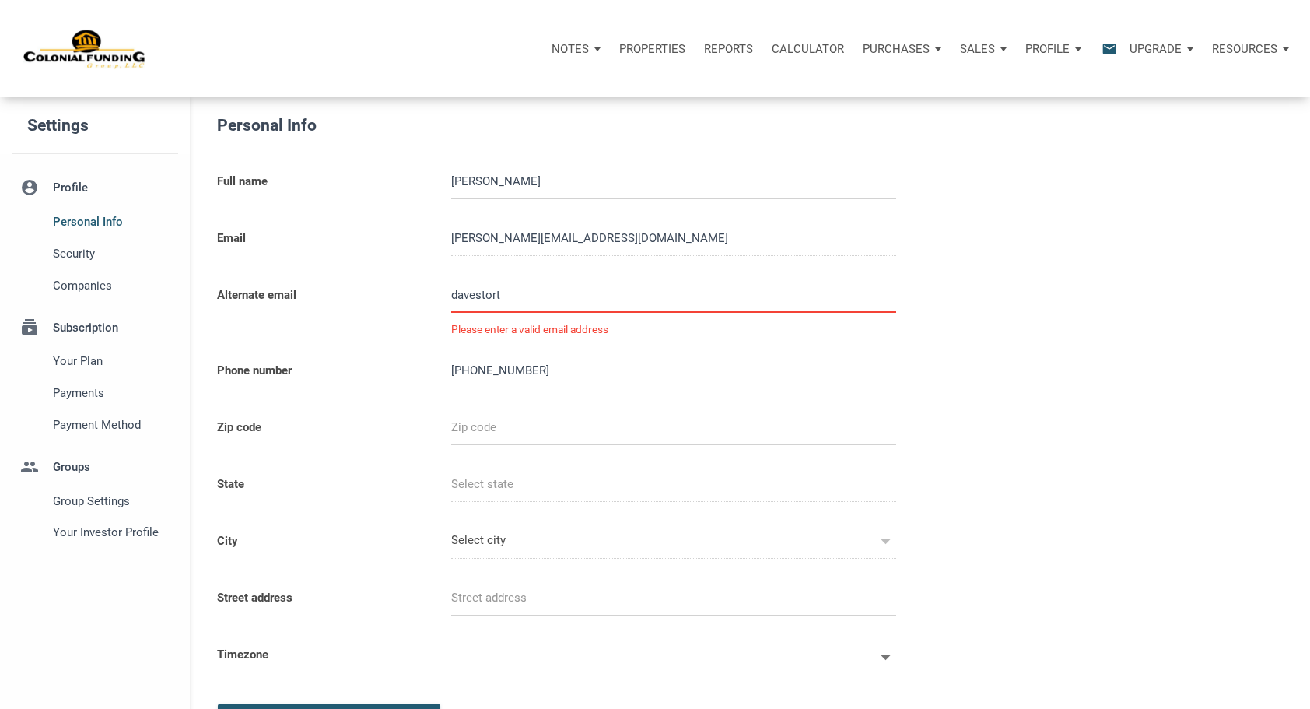
type input "davestorto"
select select
type input "davestorton"
select select
type input "davestorton@"
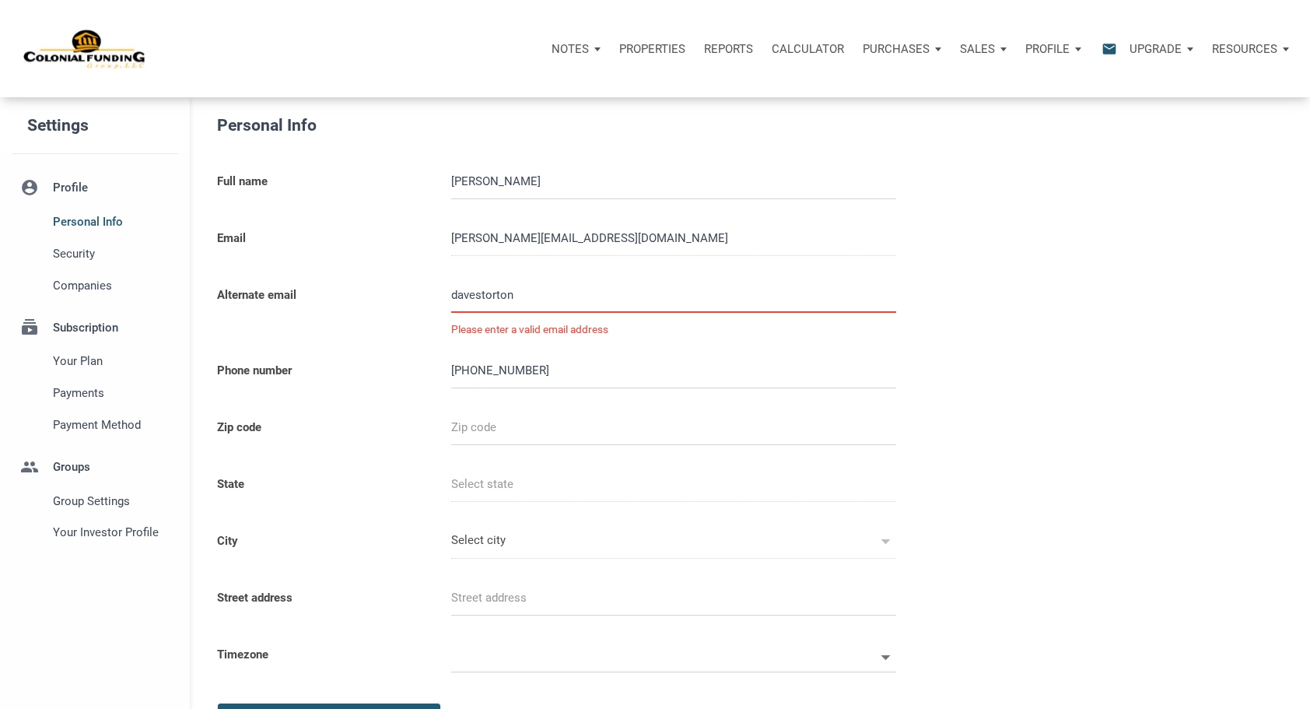
select select
type input "davestorton@g"
select select
type input "davestorton@gm"
select select
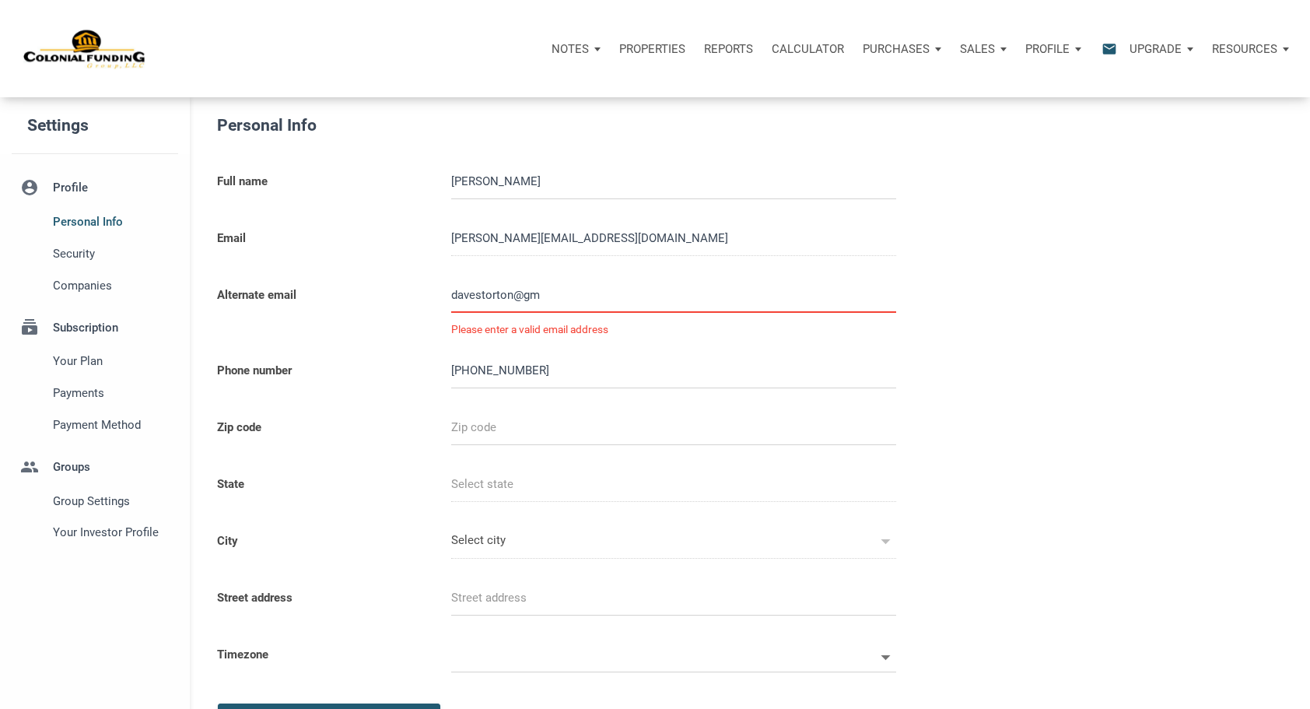
type input "davestorton@gma"
select select
type input "davestorton@gmai"
select select
type input "[EMAIL_ADDRESS]"
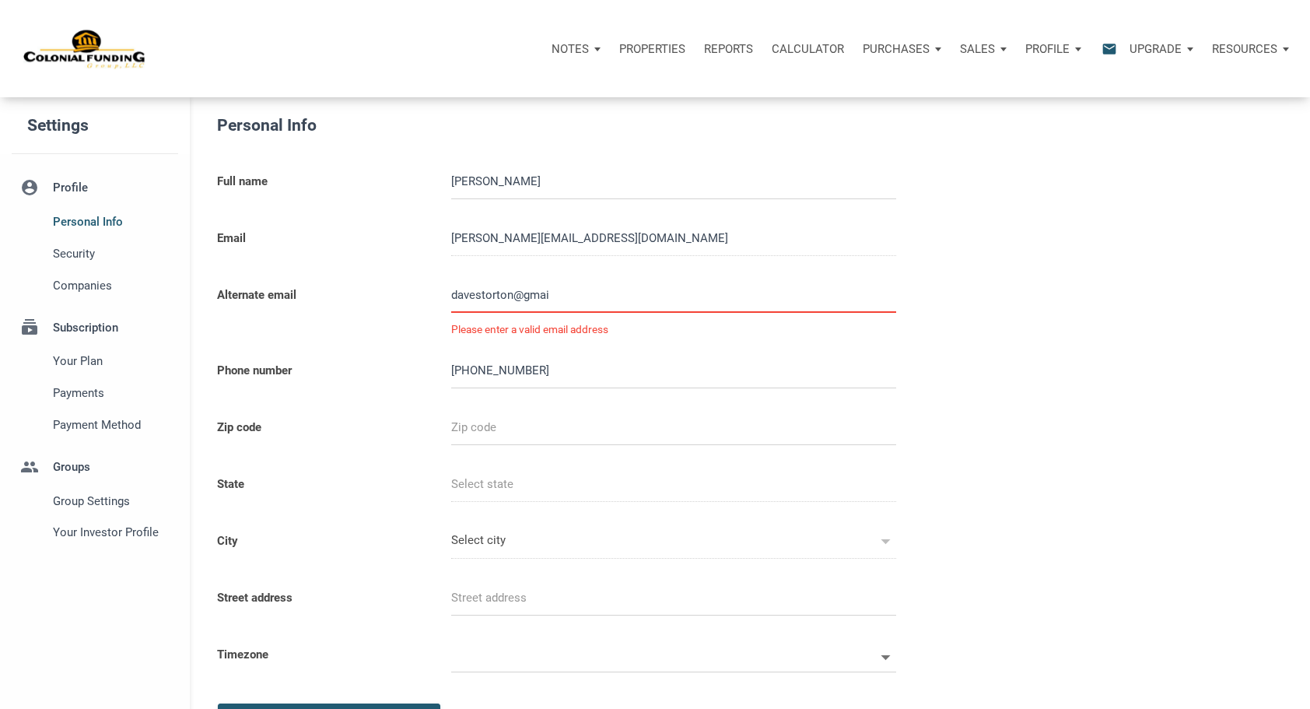
select select
type input "[EMAIL_ADDRESS]."
select select
type input "davestorton@gmail.c"
select select
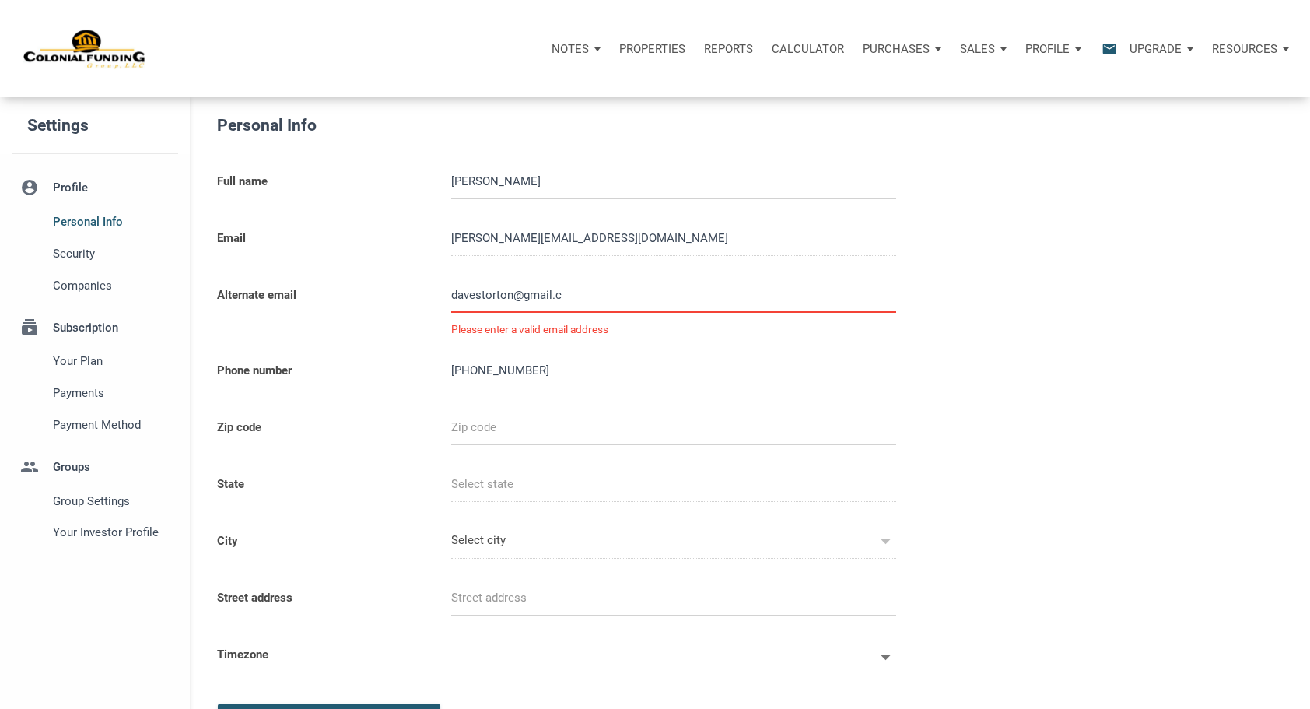
type input "[EMAIL_ADDRESS][DOMAIN_NAME]"
select select
type input "[EMAIL_ADDRESS][DOMAIN_NAME]"
select select
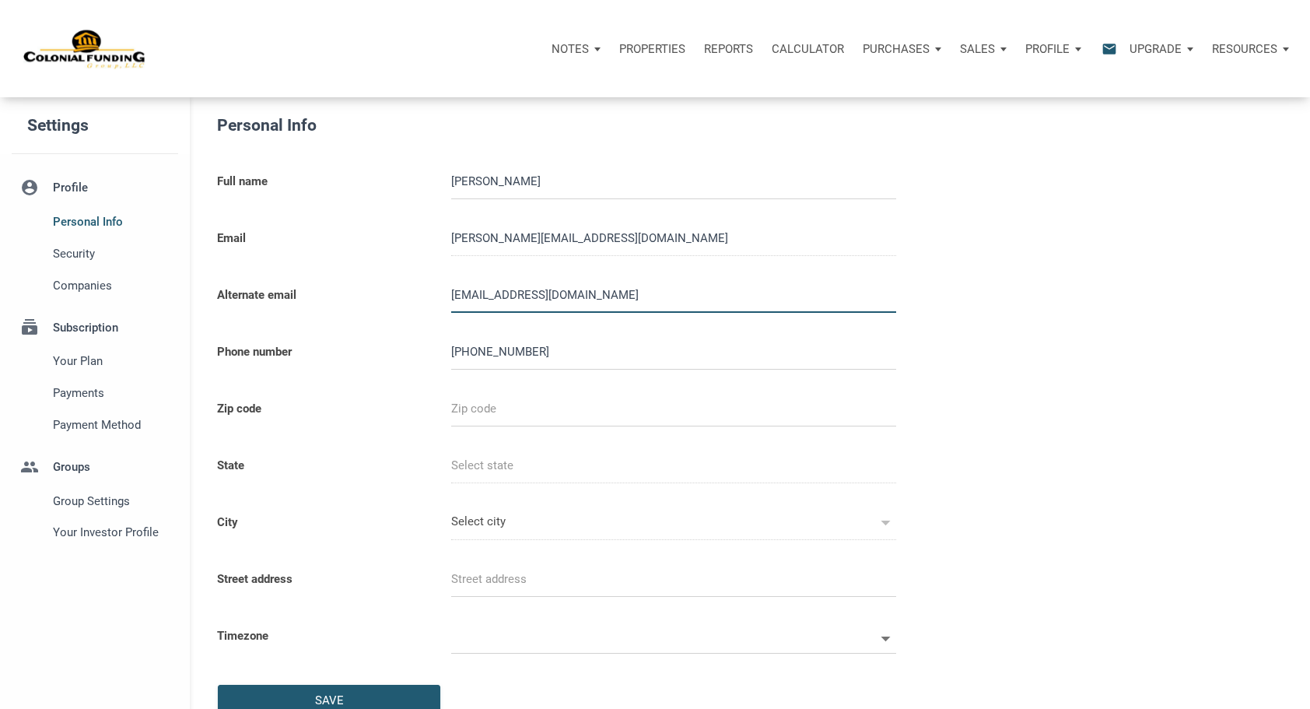
type input "[EMAIL_ADDRESS][DOMAIN_NAME]"
click at [1118, 459] on div "Personal Info Full name [PERSON_NAME] Email [PERSON_NAME][EMAIL_ADDRESS][DOMAIN…" at bounding box center [750, 439] width 1120 height 653
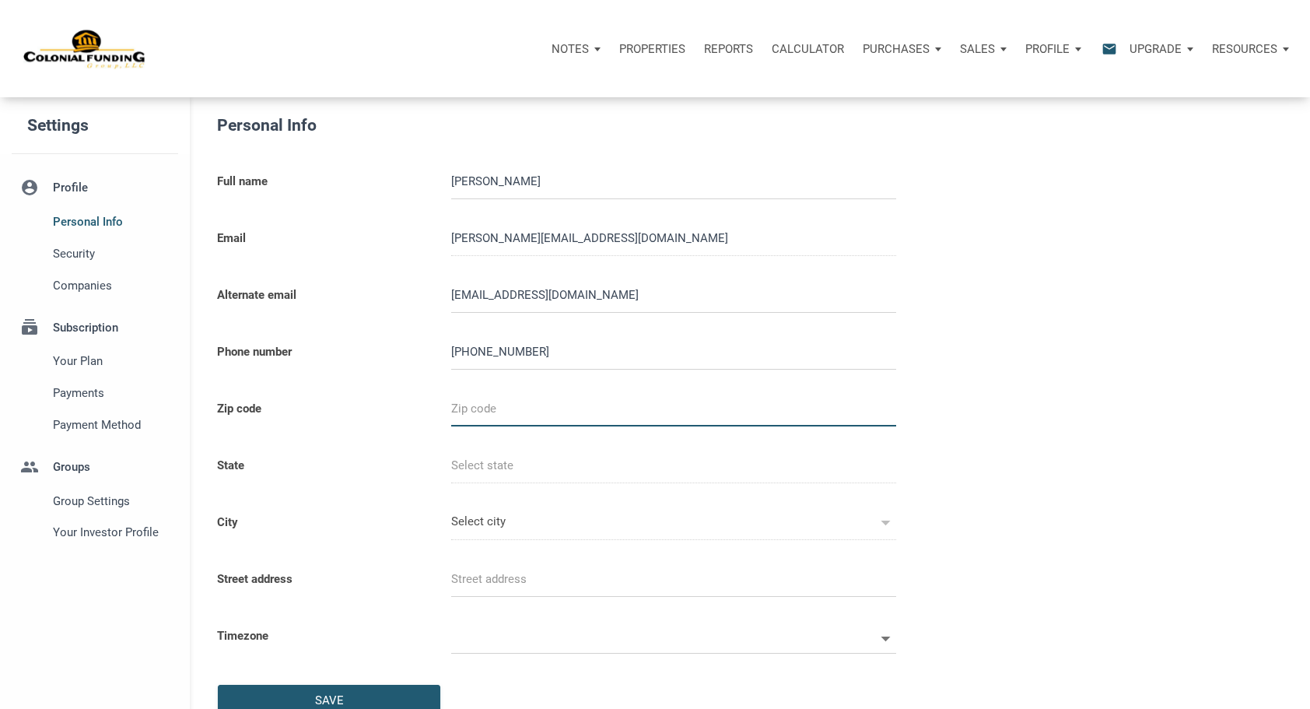
click at [503, 415] on input "text" at bounding box center [673, 408] width 445 height 35
type input "8"
select select
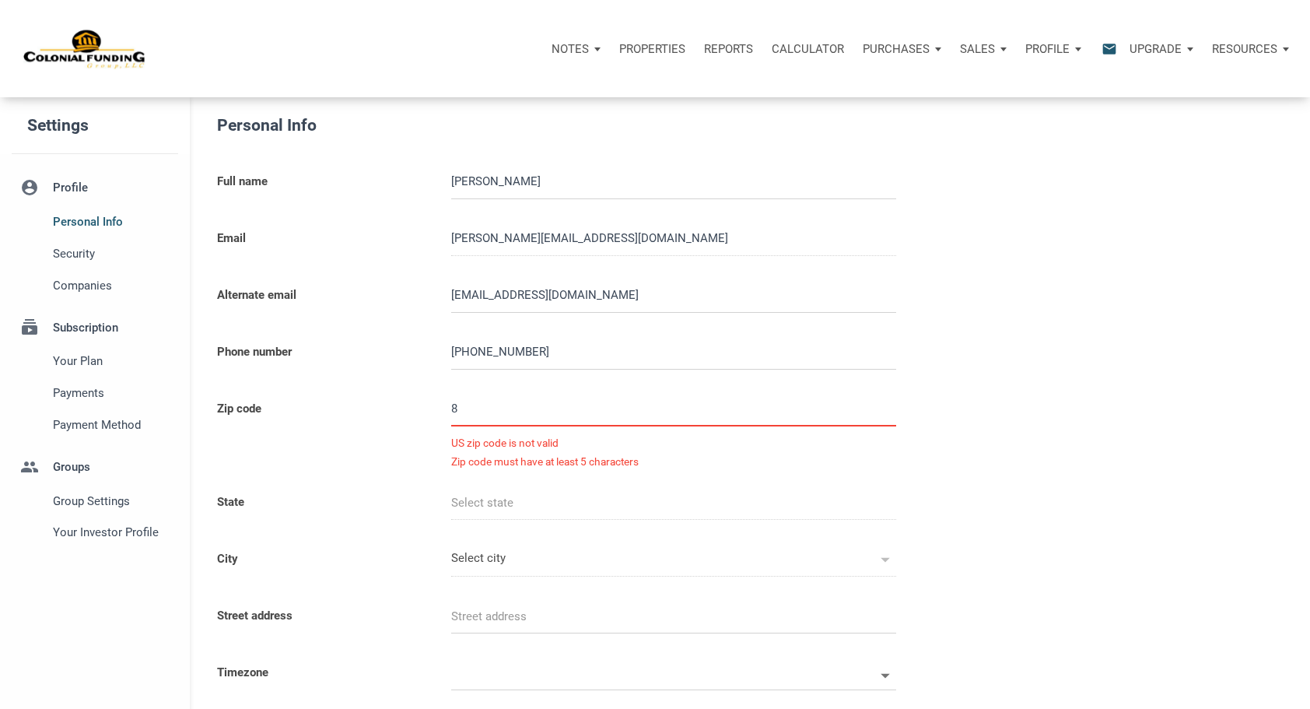
type input "83"
select select
type input "837"
select select
type input "8370"
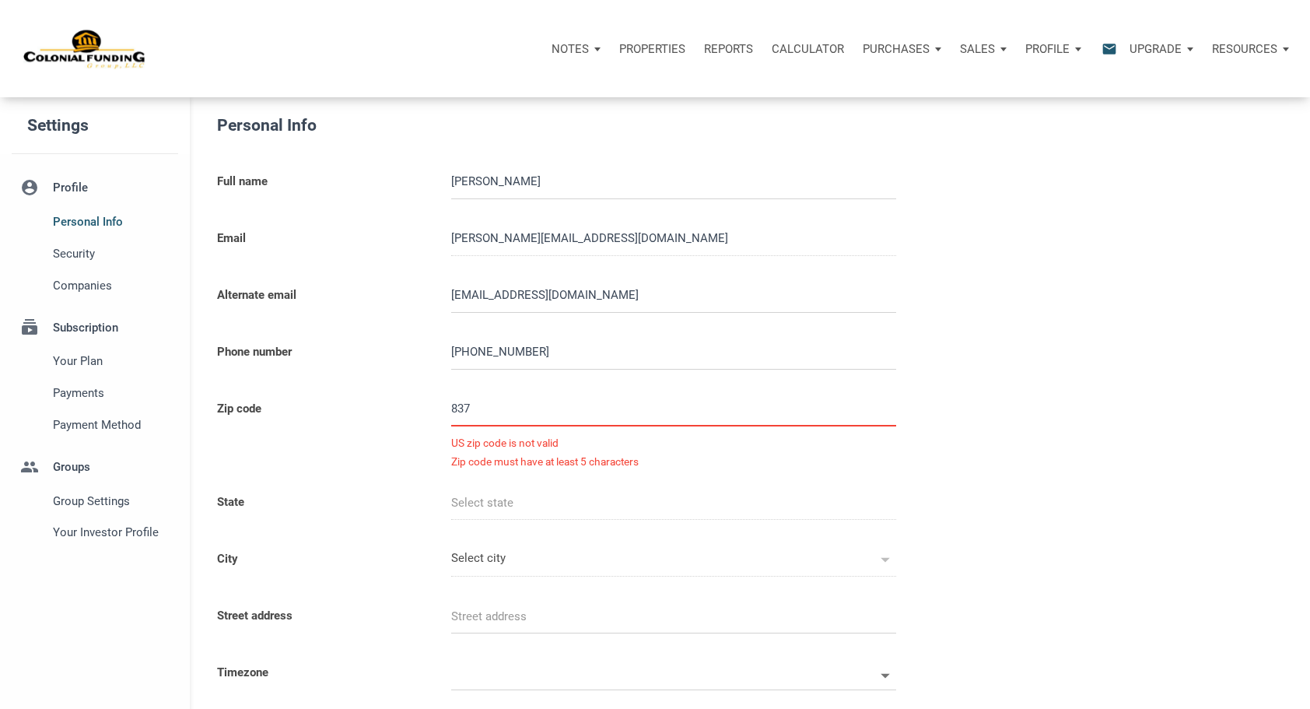
select select
type input "83704"
select select
type input "ID"
type input "[PERSON_NAME]"
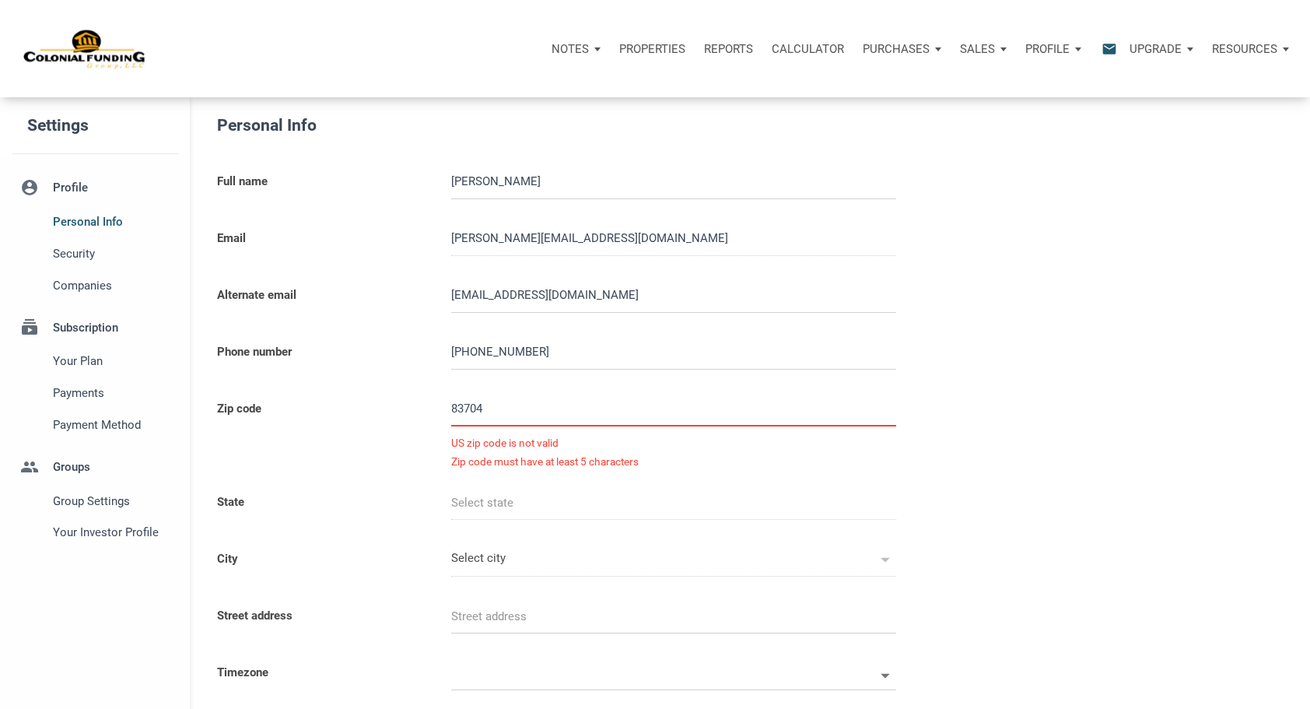
type input "[PERSON_NAME]"
select select
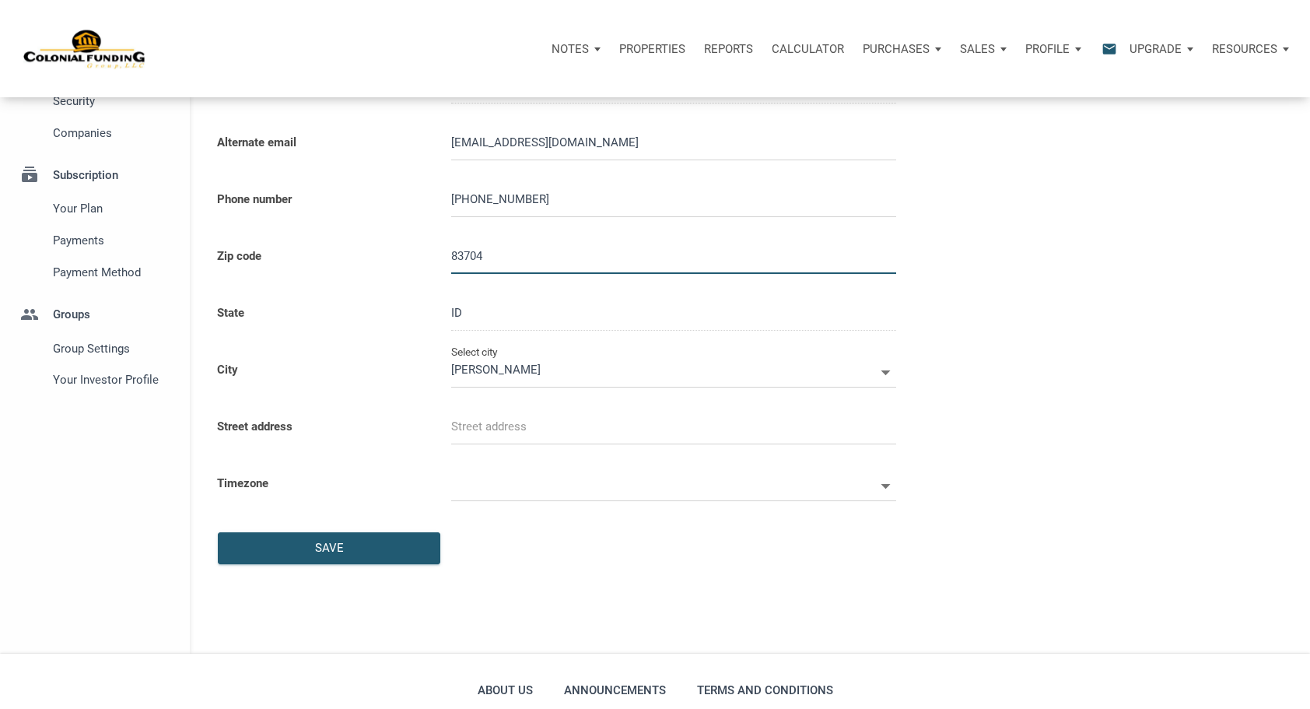
scroll to position [156, 0]
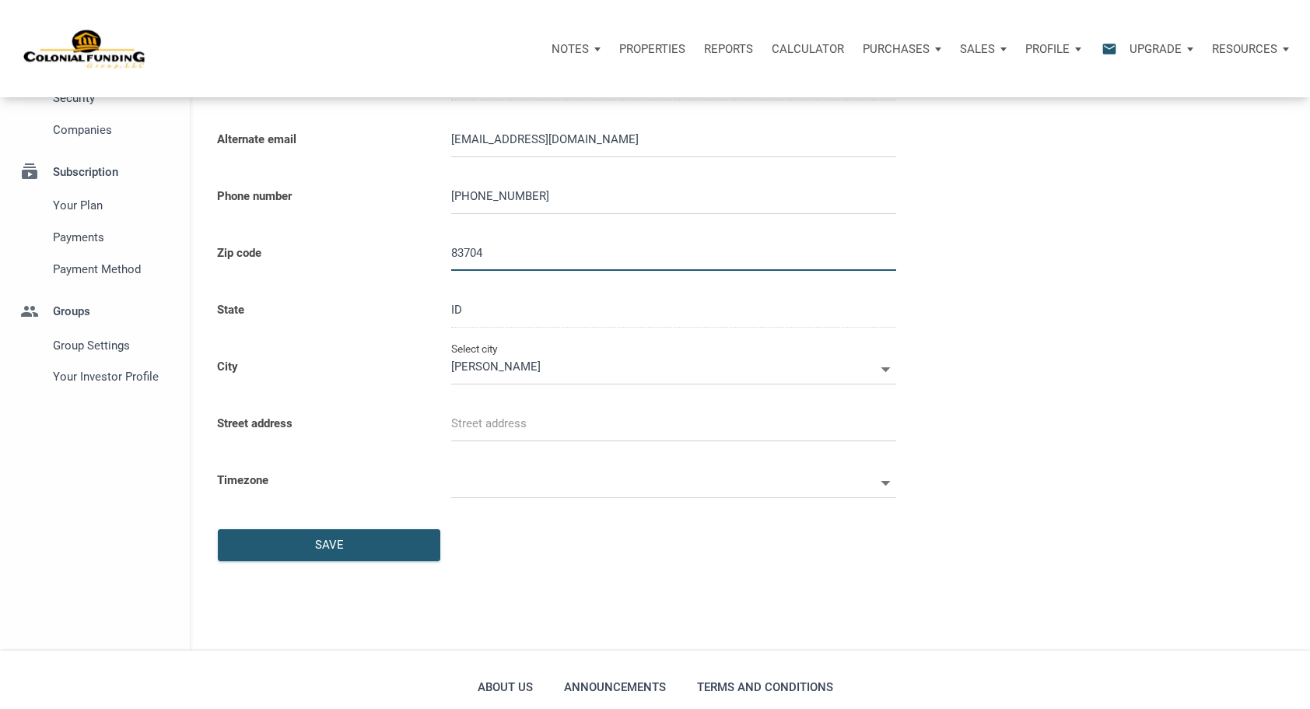
type input "83704"
click at [646, 369] on input "[PERSON_NAME]" at bounding box center [662, 366] width 423 height 35
select select
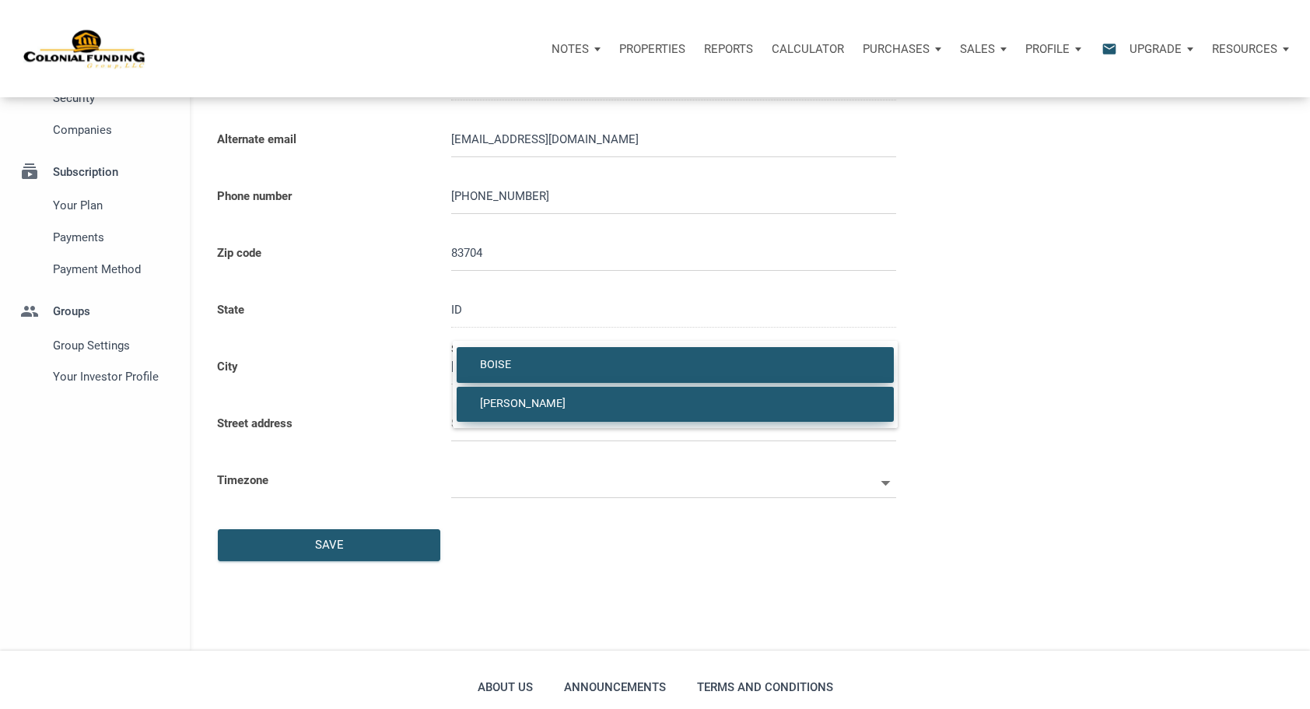
click at [548, 361] on span "BOISE" at bounding box center [675, 365] width 414 height 14
type input "BOISE"
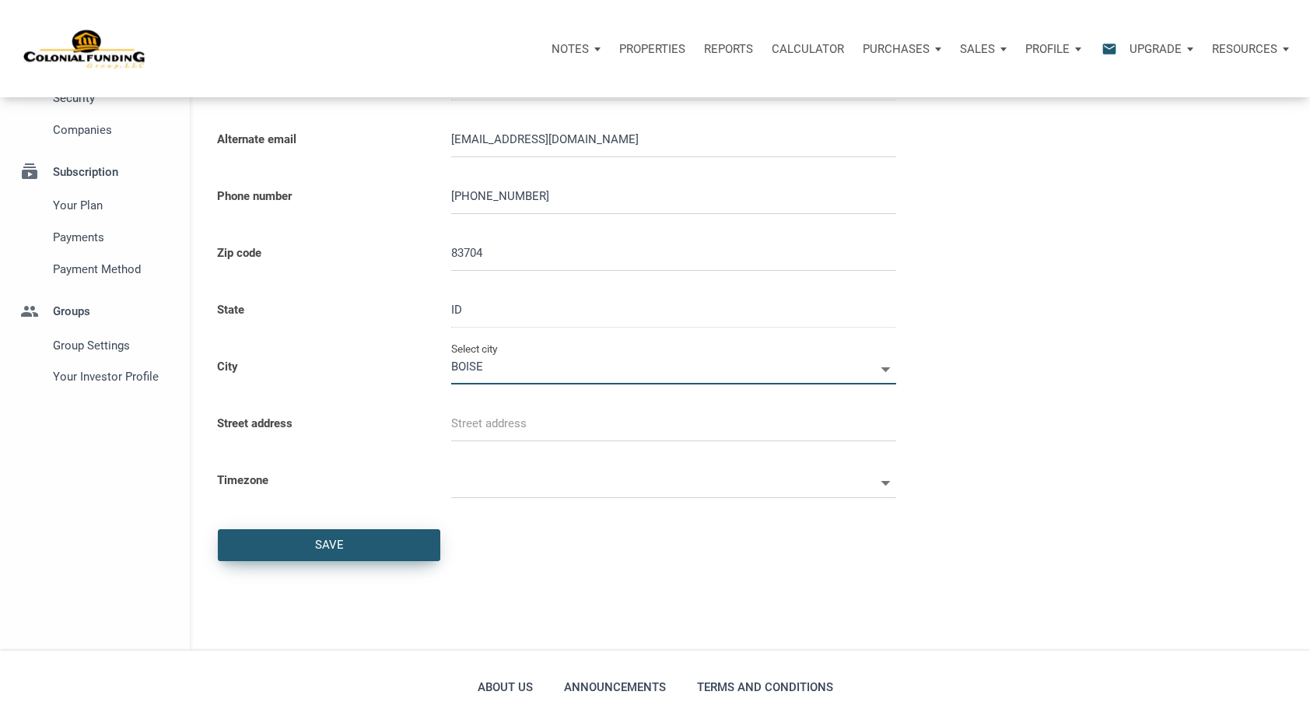
click at [296, 541] on div "Save" at bounding box center [329, 545] width 221 height 30
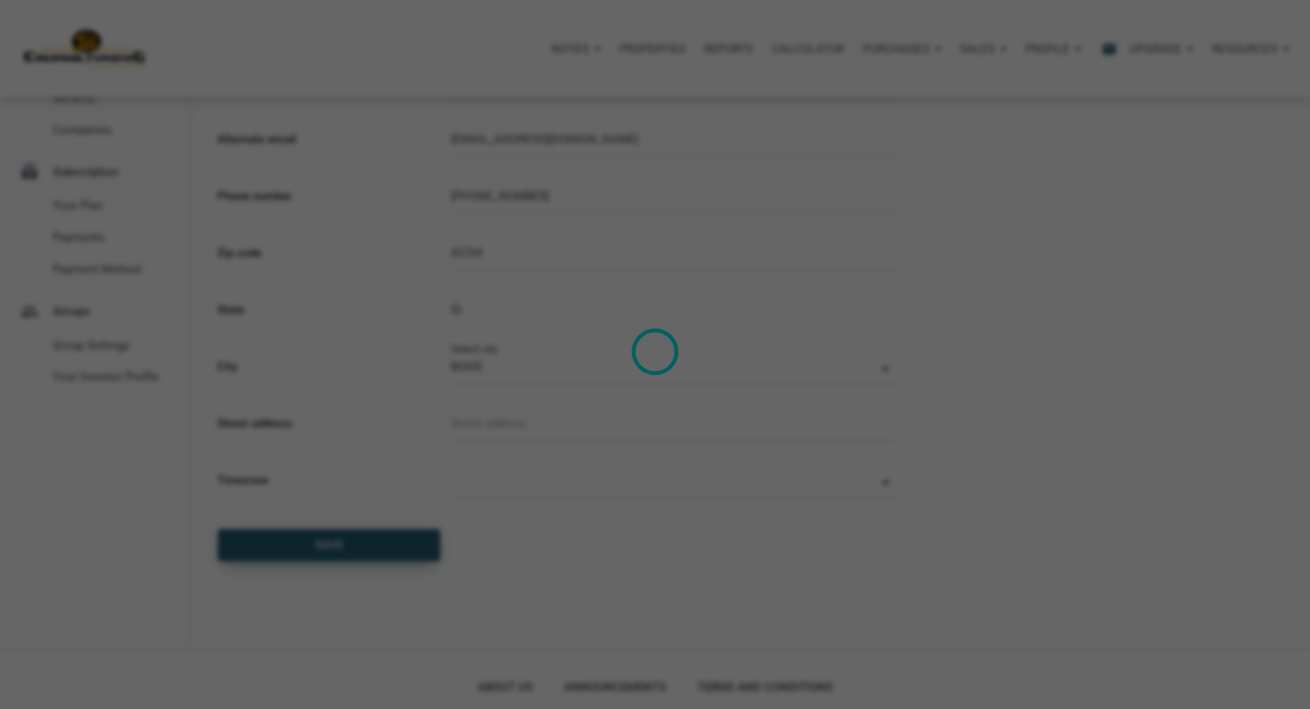
select select
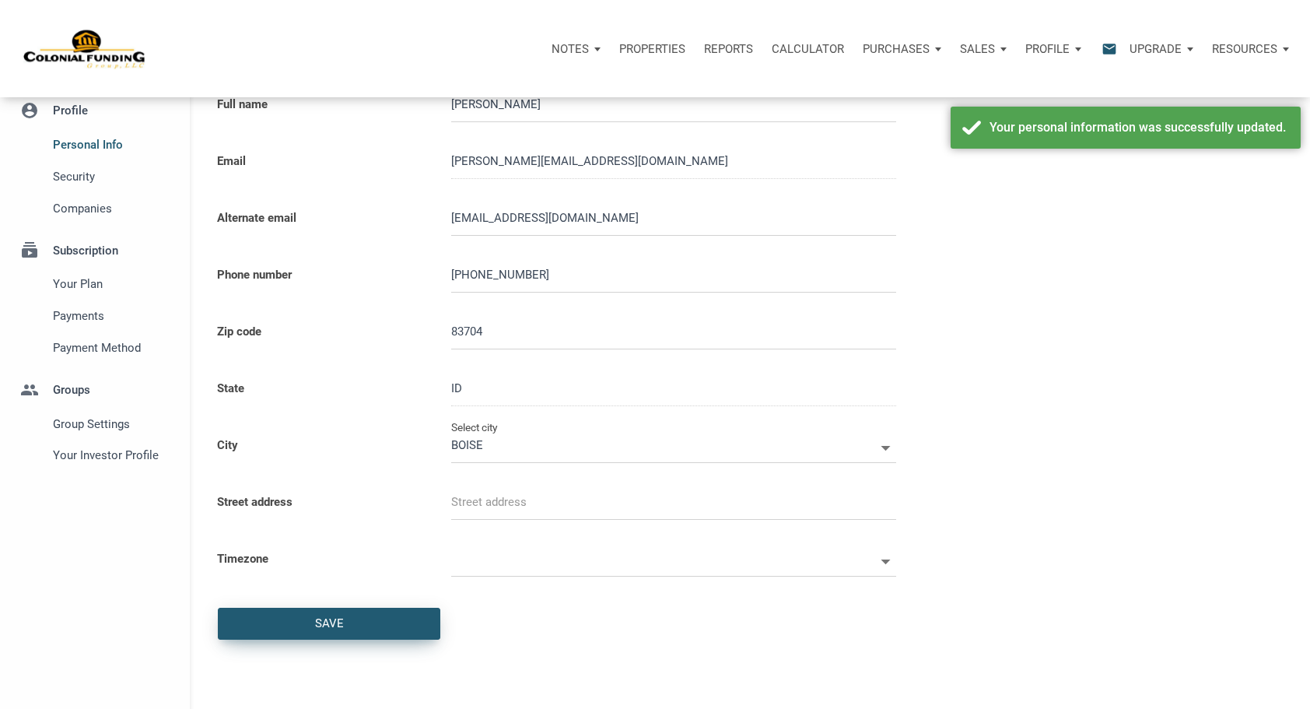
scroll to position [0, 0]
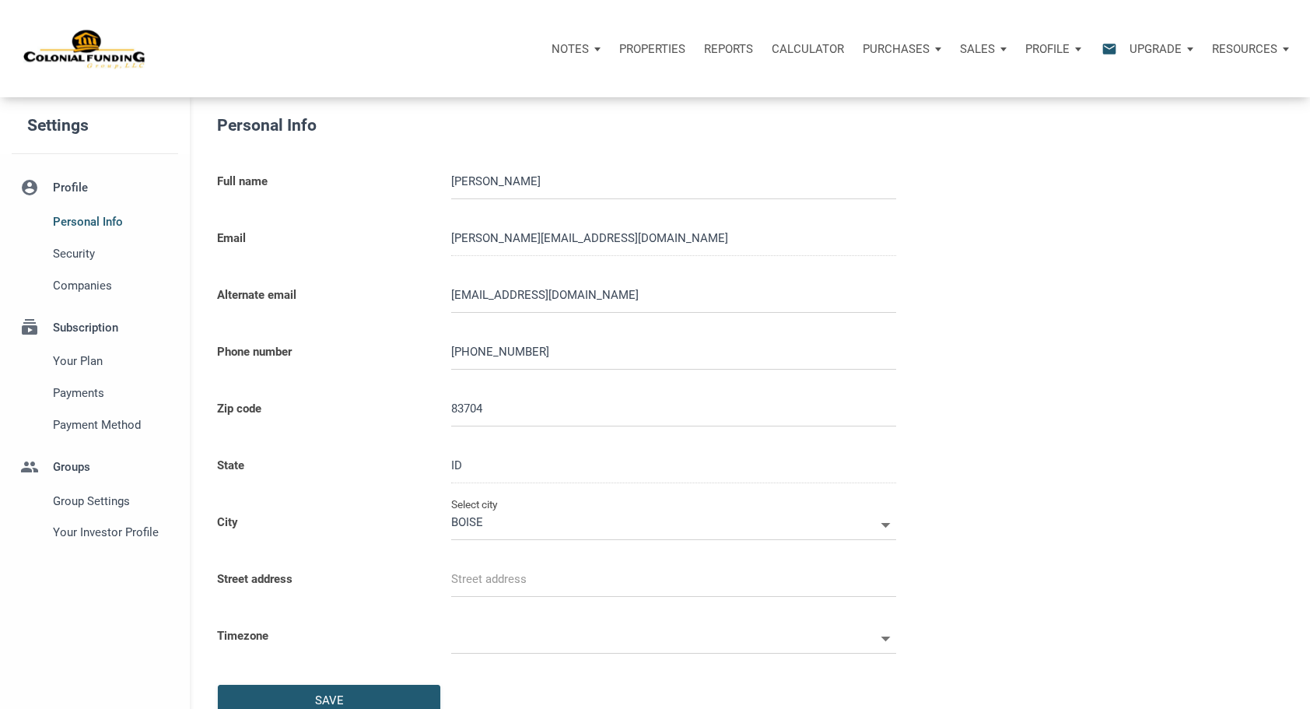
click at [590, 46] on div "Notes" at bounding box center [576, 49] width 68 height 47
click at [493, 94] on link "Dashboard" at bounding box center [532, 91] width 148 height 32
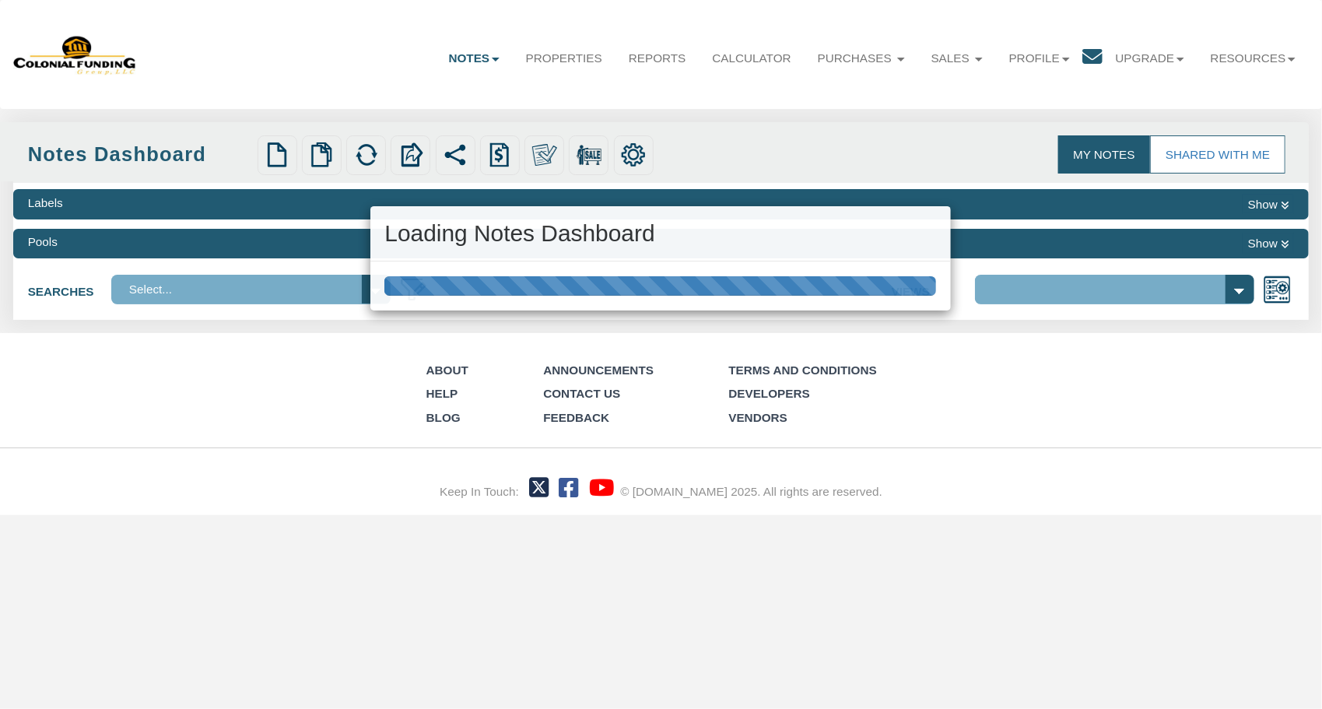
select select "316"
